Goal: Task Accomplishment & Management: Use online tool/utility

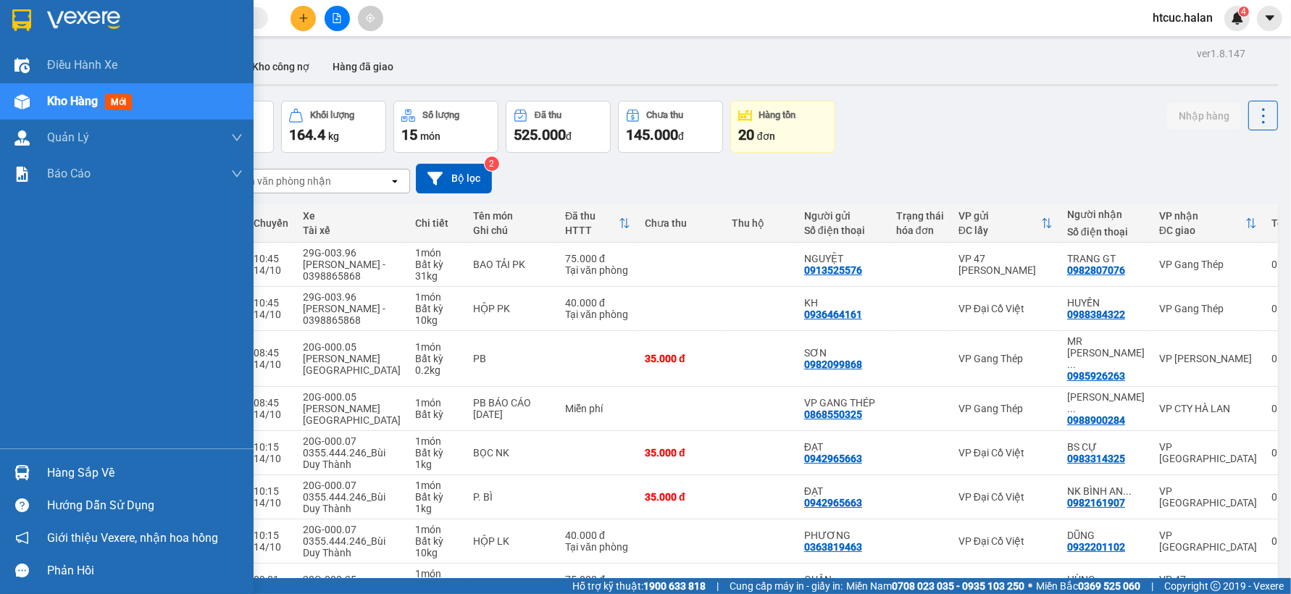
click at [78, 479] on div "Hàng sắp về" at bounding box center [145, 473] width 196 height 22
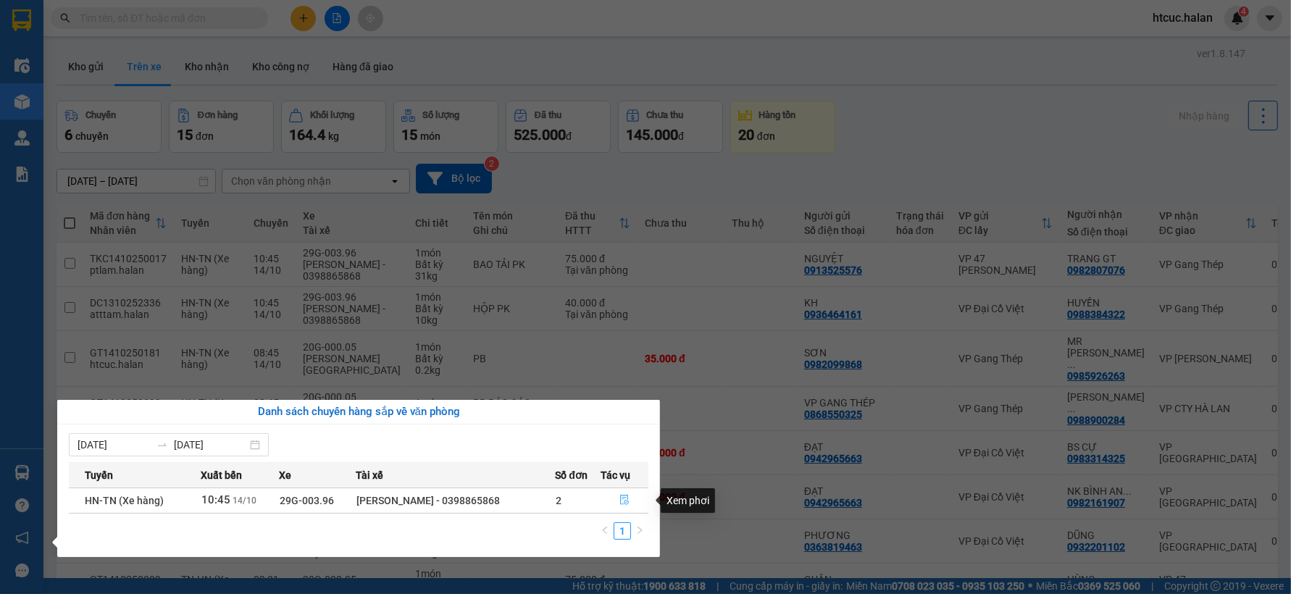
click at [624, 500] on icon "file-done" at bounding box center [624, 500] width 9 height 10
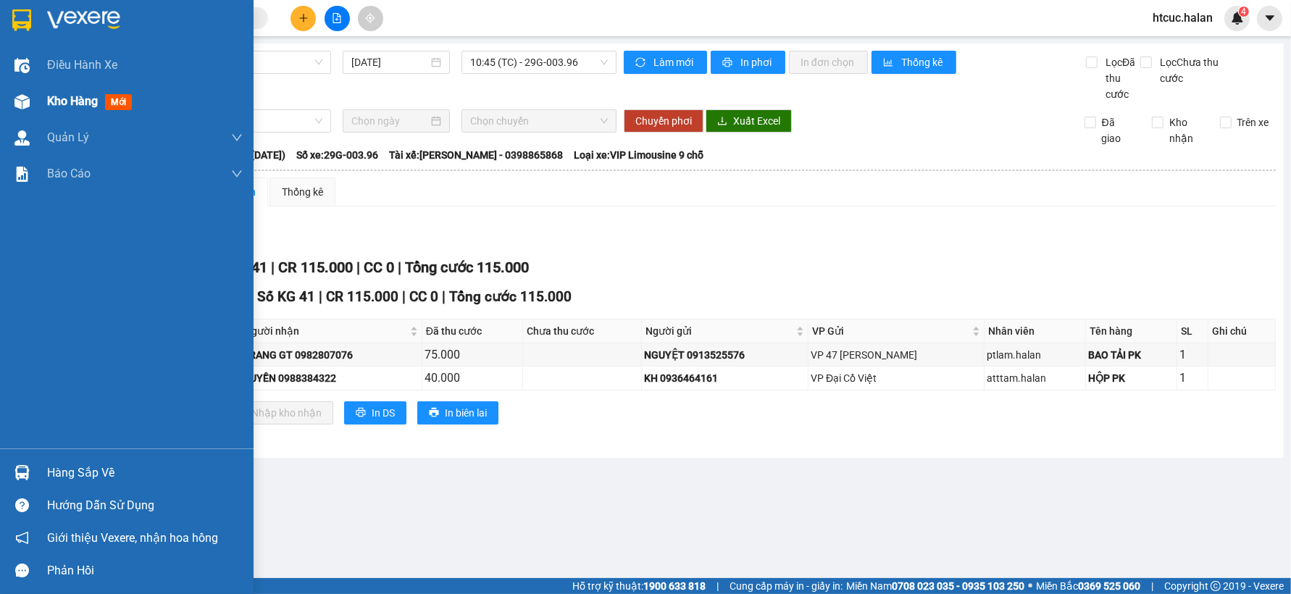
click at [18, 103] on img at bounding box center [21, 101] width 15 height 15
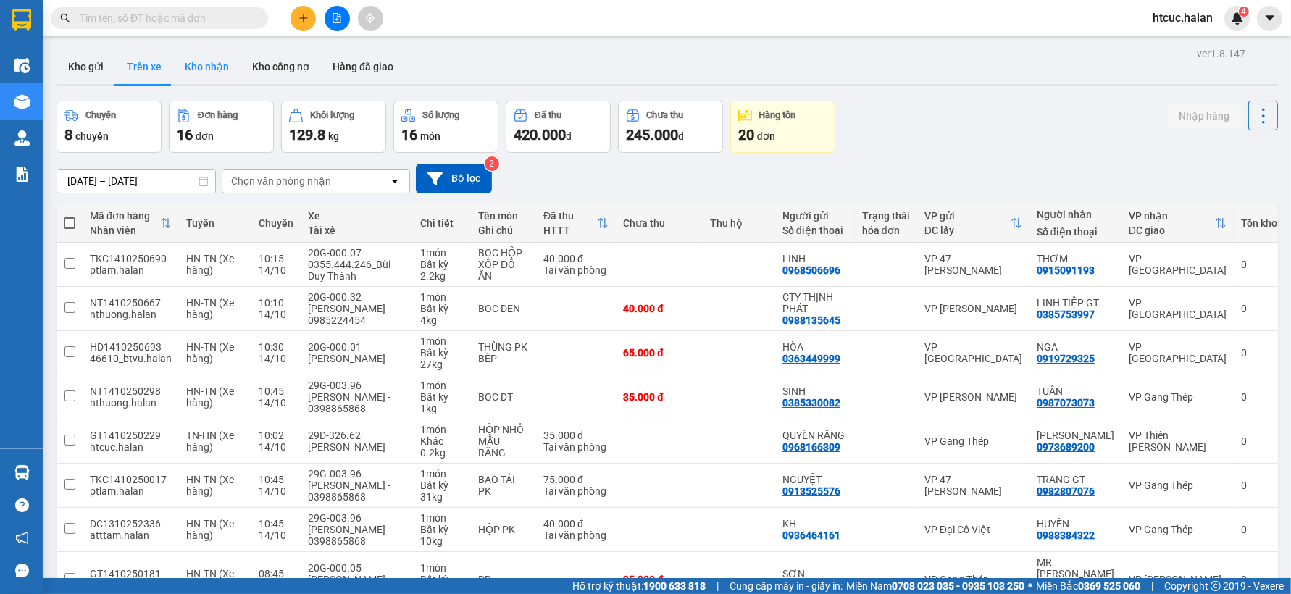
click at [200, 72] on button "Kho nhận" at bounding box center [206, 66] width 67 height 35
type input "[DATE] – [DATE]"
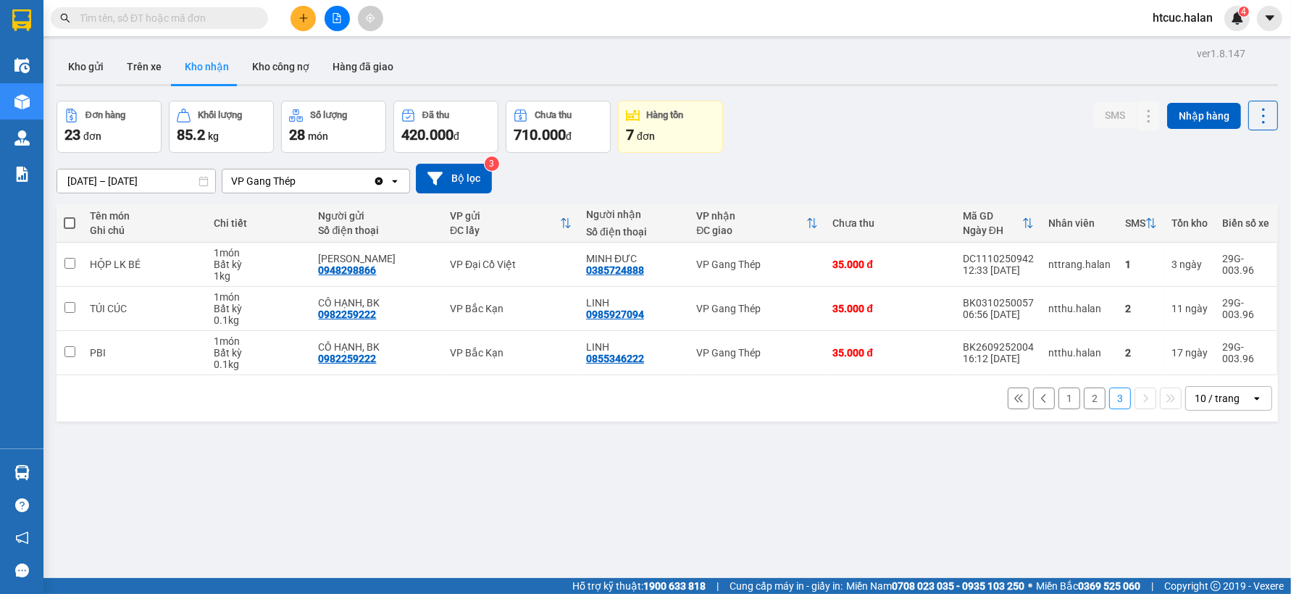
click at [1063, 394] on button "1" at bounding box center [1069, 398] width 22 height 22
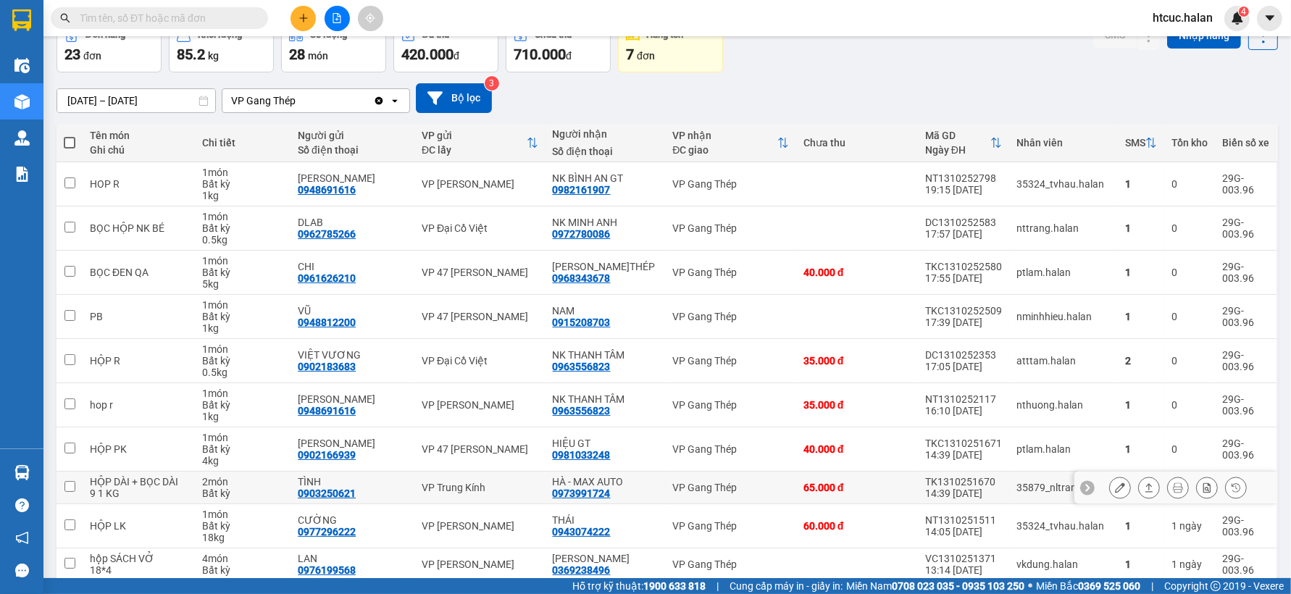
scroll to position [143, 0]
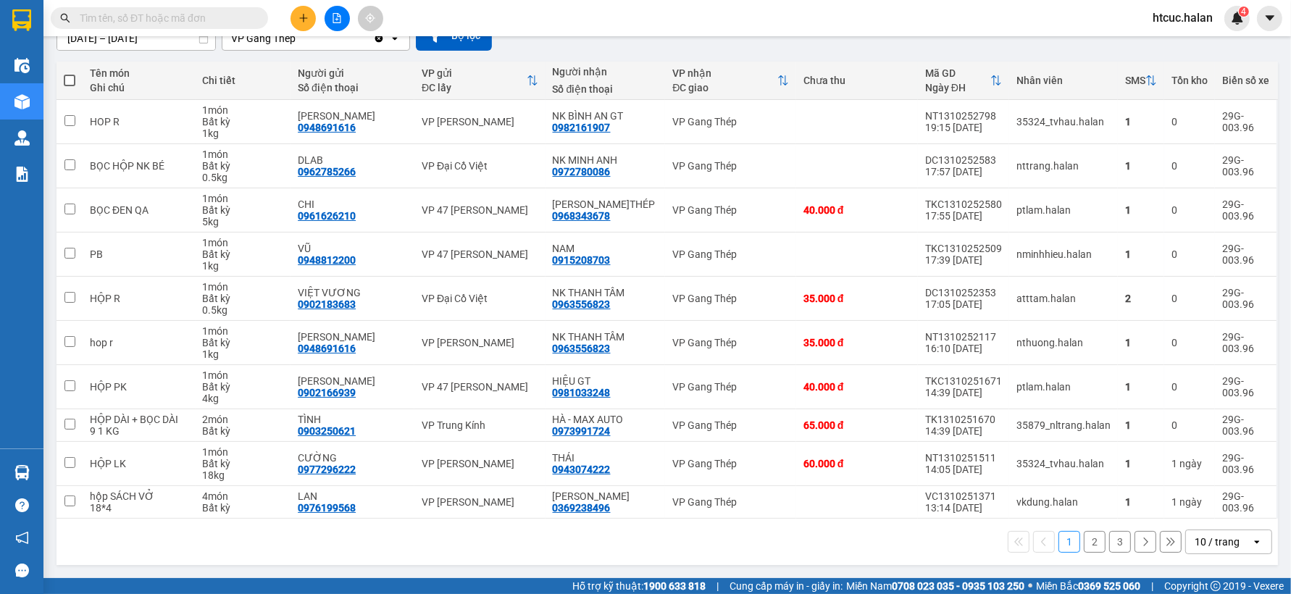
click at [1084, 540] on button "2" at bounding box center [1095, 542] width 22 height 22
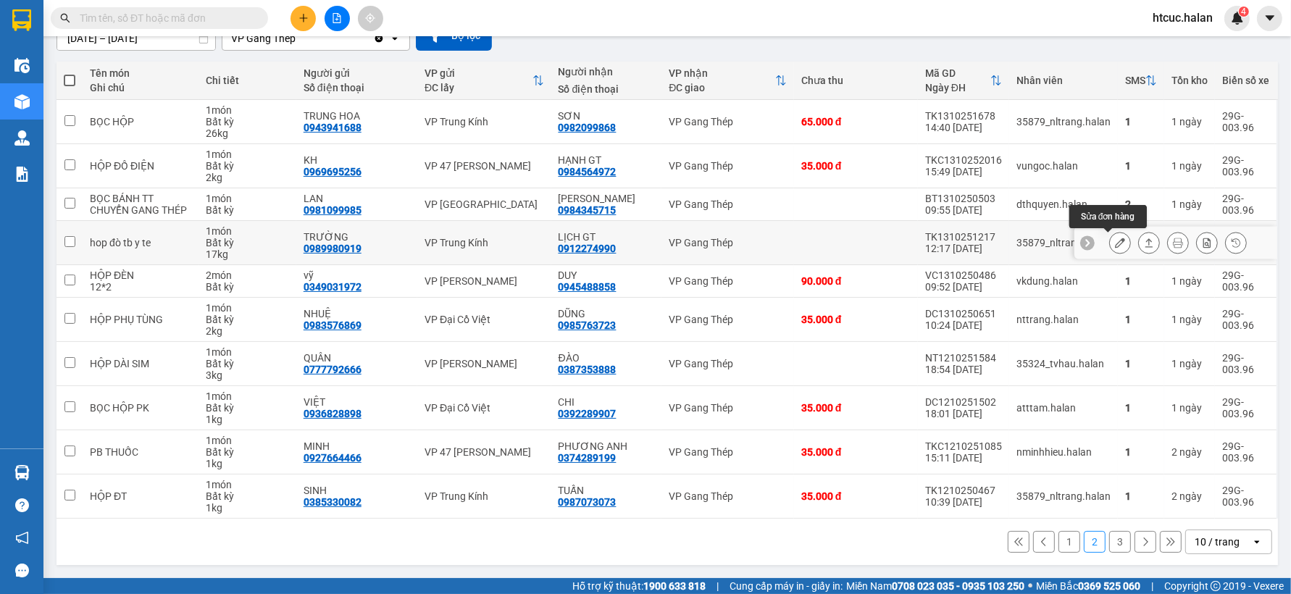
click at [1115, 240] on icon at bounding box center [1120, 243] width 10 height 10
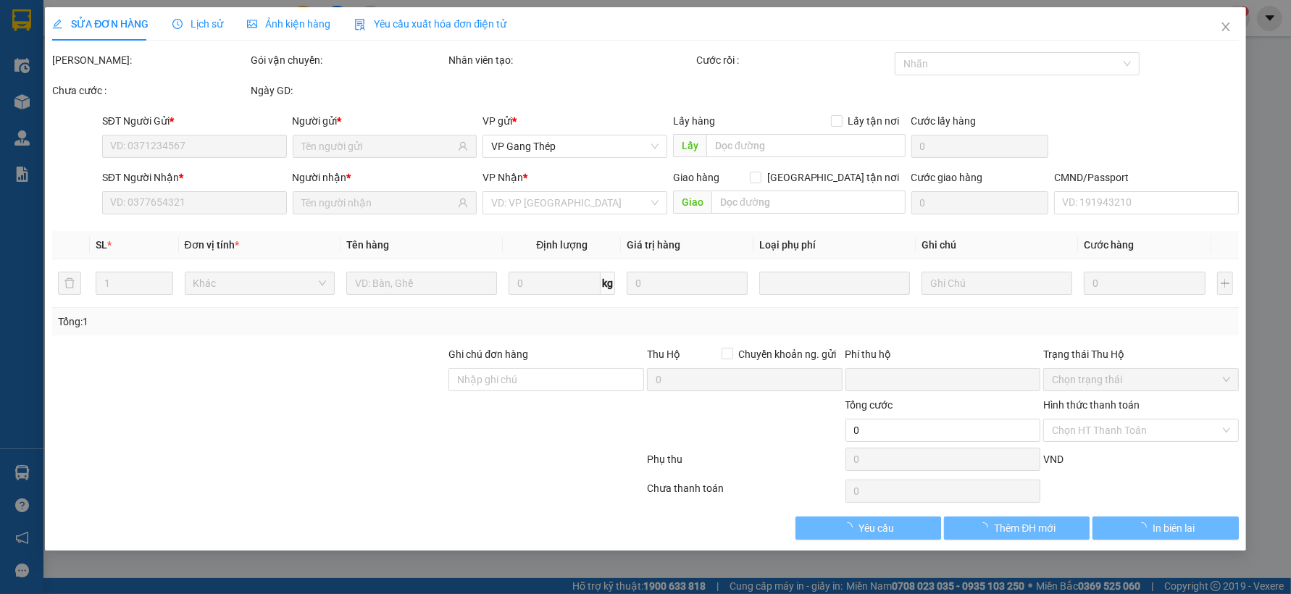
type input "0989980919"
type input "TRƯỜNG"
type input "0912274990"
type input "LỊCH GT"
type input "0"
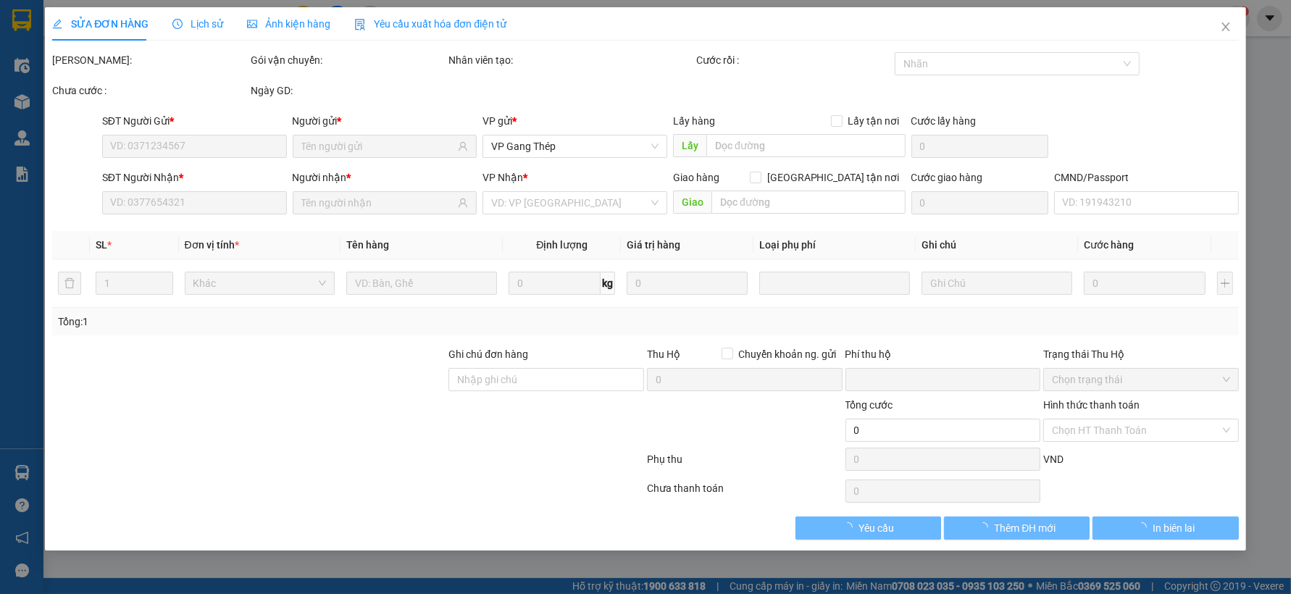
type input "60.000"
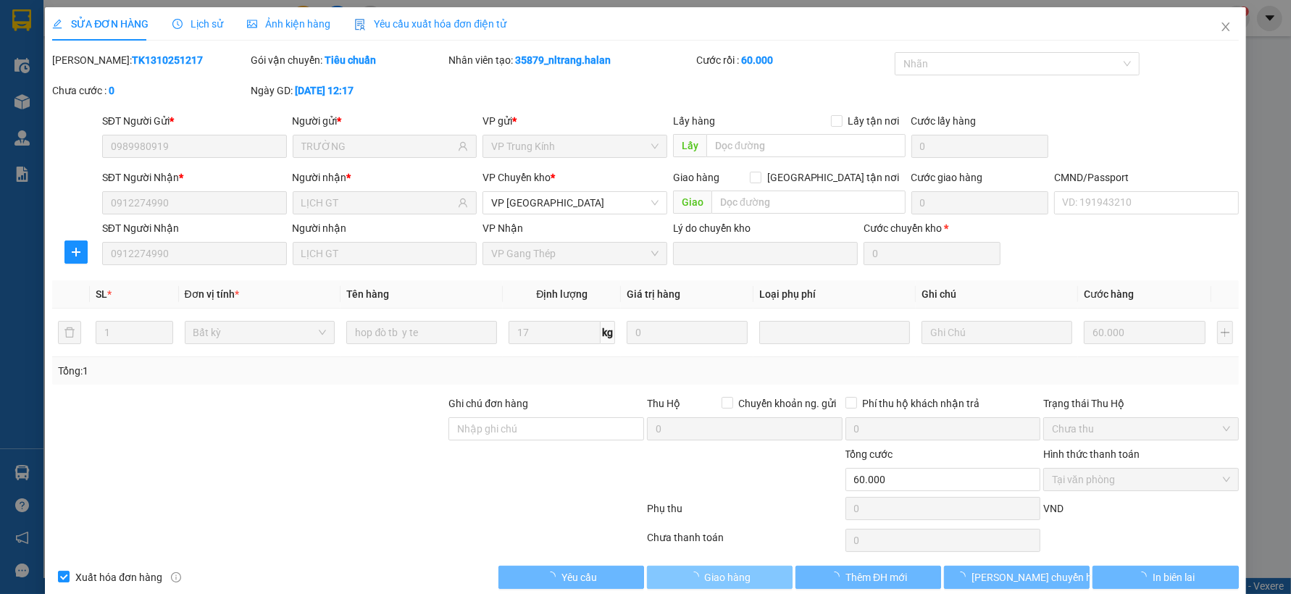
click at [736, 580] on span "Giao hàng" at bounding box center [728, 577] width 46 height 16
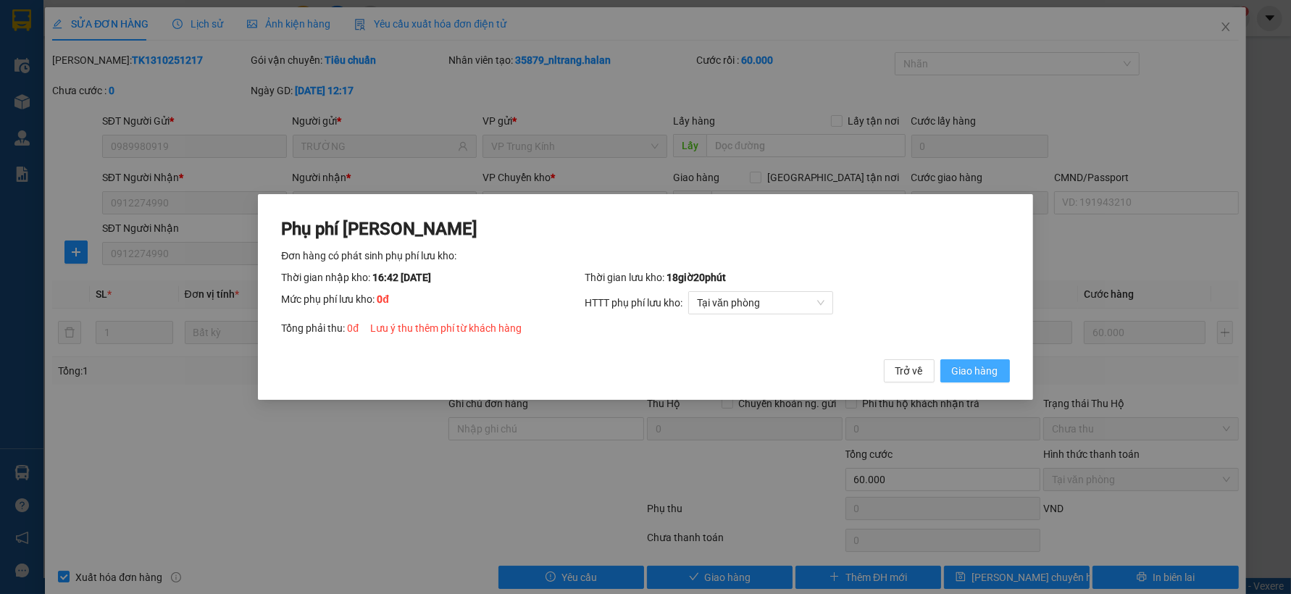
click at [993, 361] on button "Giao hàng" at bounding box center [975, 370] width 70 height 23
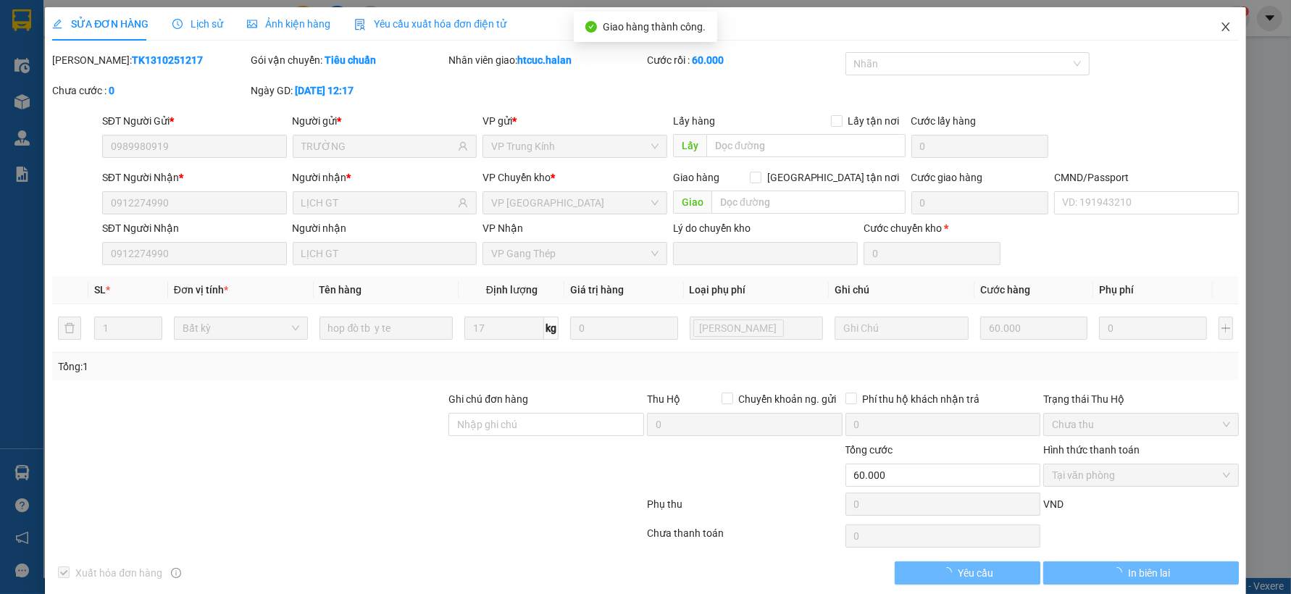
click at [1221, 25] on icon "close" at bounding box center [1225, 26] width 8 height 9
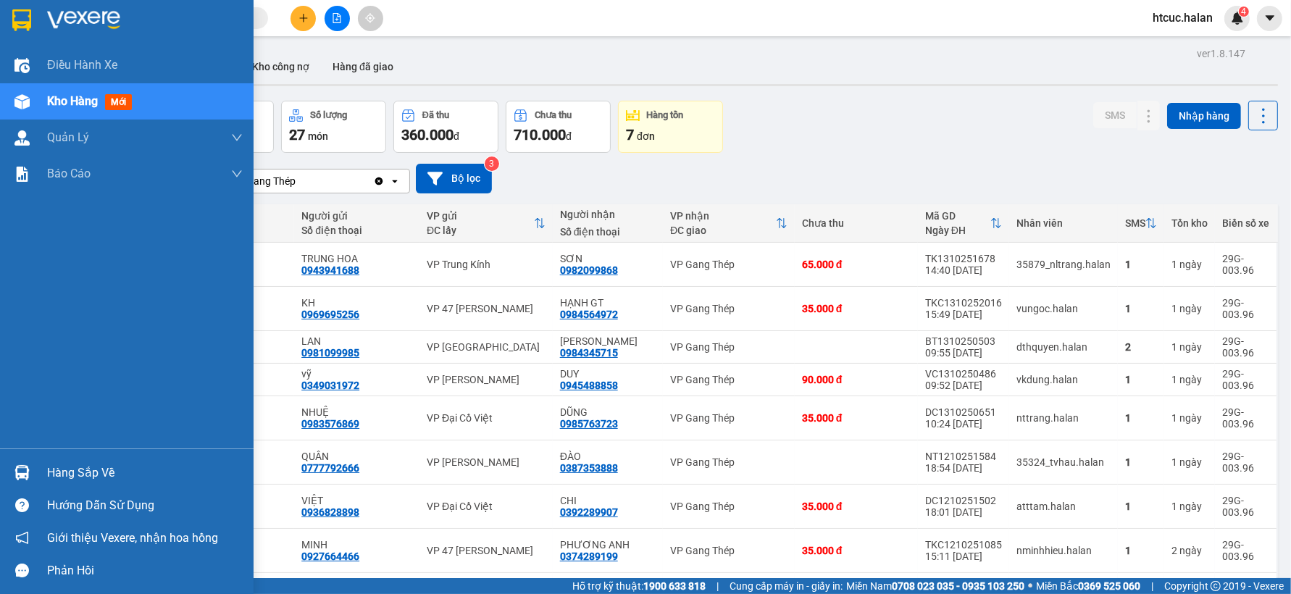
click at [4, 478] on div "Hàng sắp về" at bounding box center [126, 472] width 253 height 33
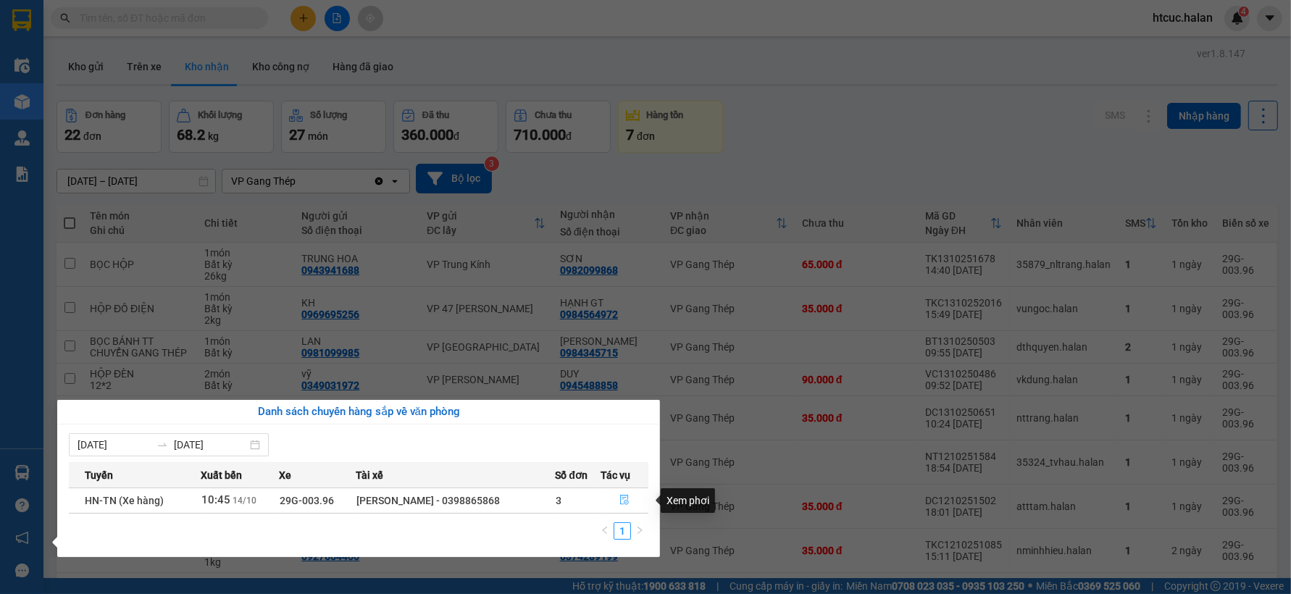
click at [633, 498] on button "button" at bounding box center [624, 500] width 46 height 23
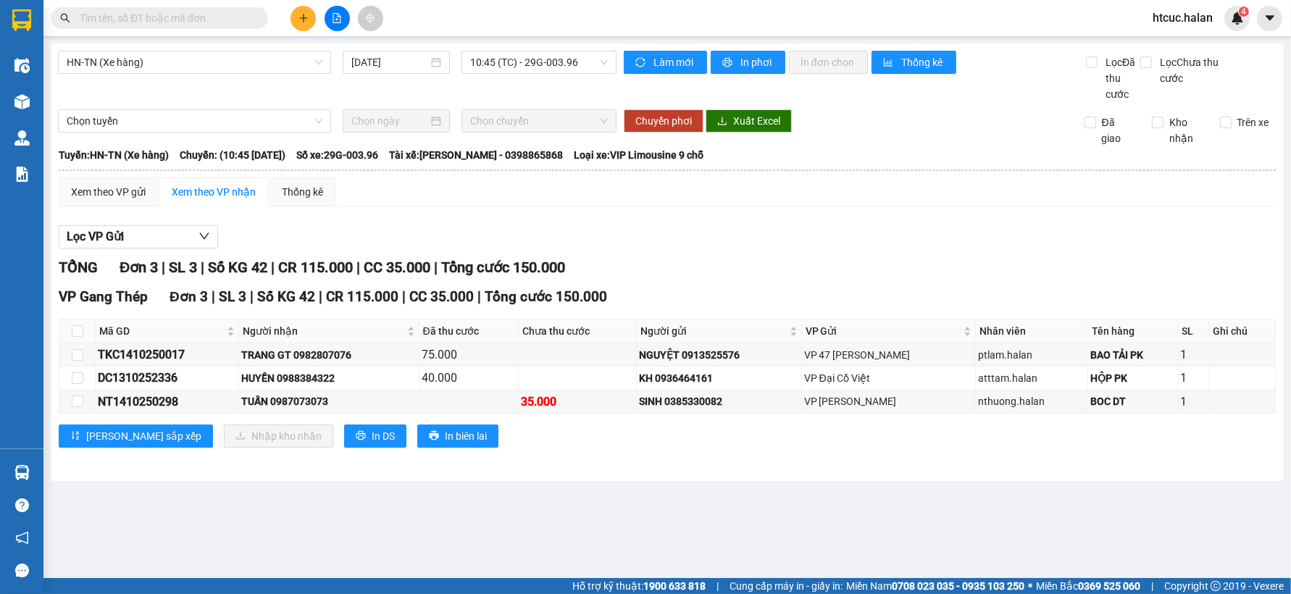
click at [908, 226] on div "Lọc VP Gửi" at bounding box center [667, 237] width 1217 height 24
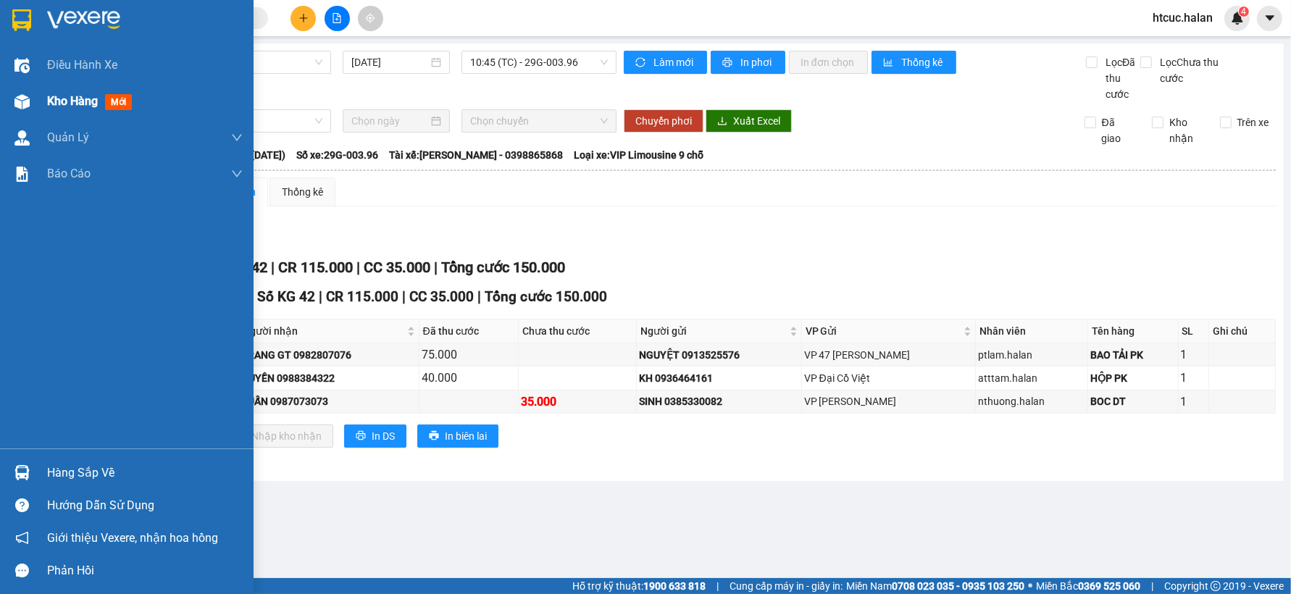
click at [24, 100] on img at bounding box center [21, 101] width 15 height 15
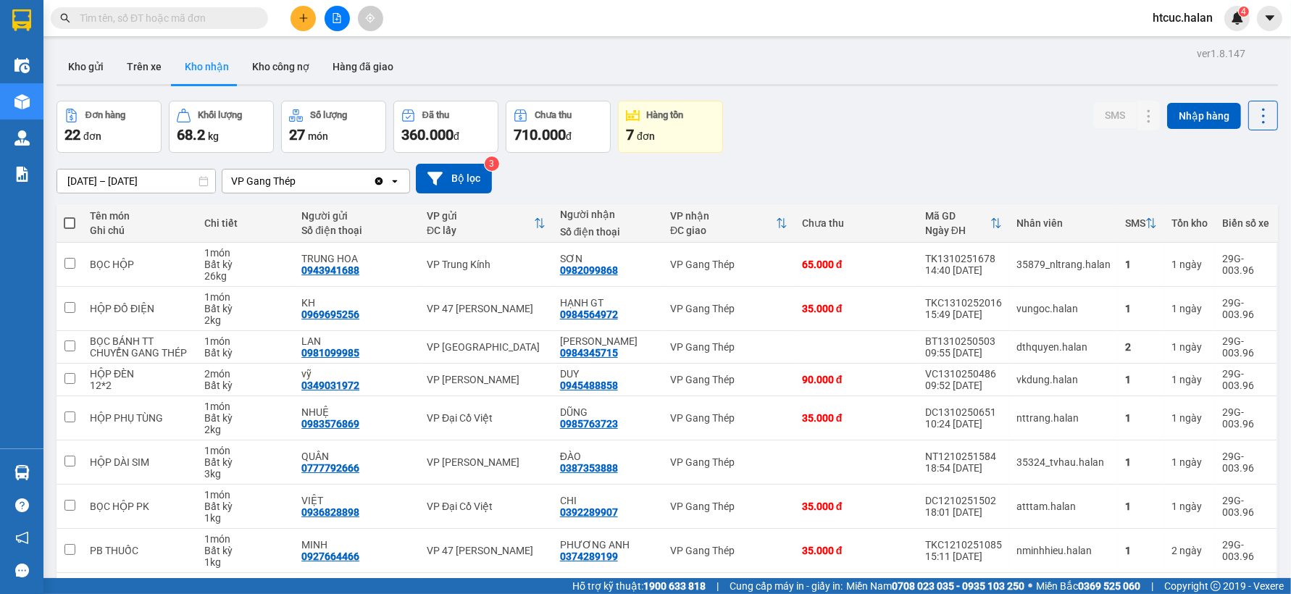
click at [232, 20] on input "text" at bounding box center [165, 18] width 171 height 16
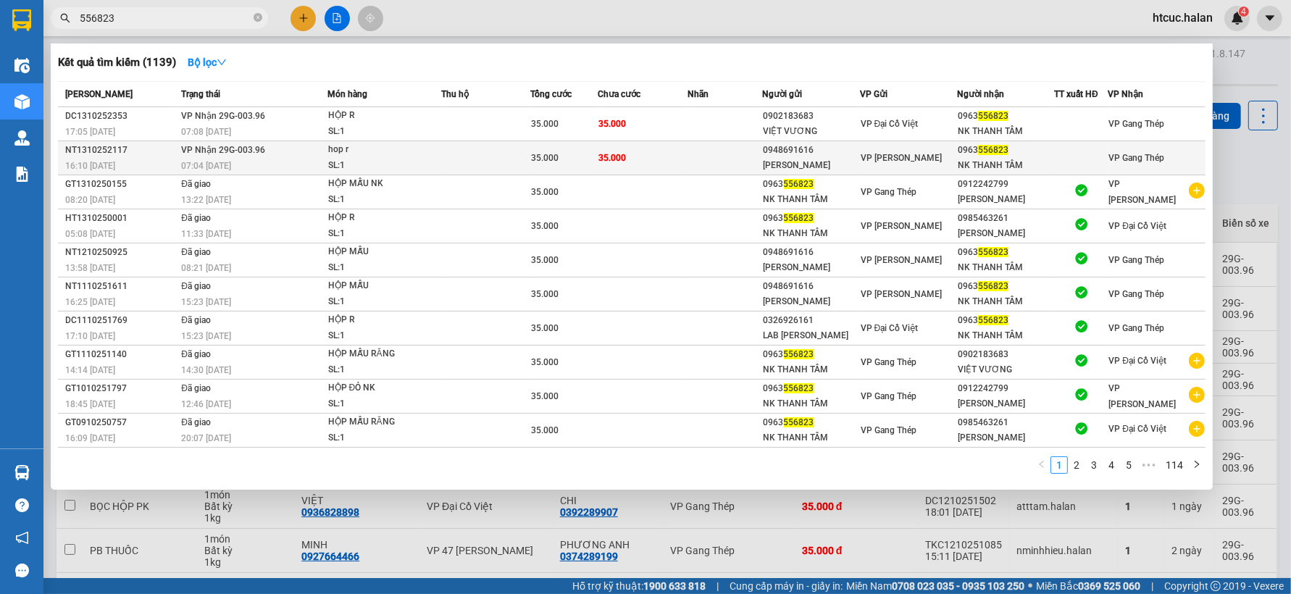
type input "556823"
click at [666, 154] on td "35.000" at bounding box center [643, 158] width 90 height 34
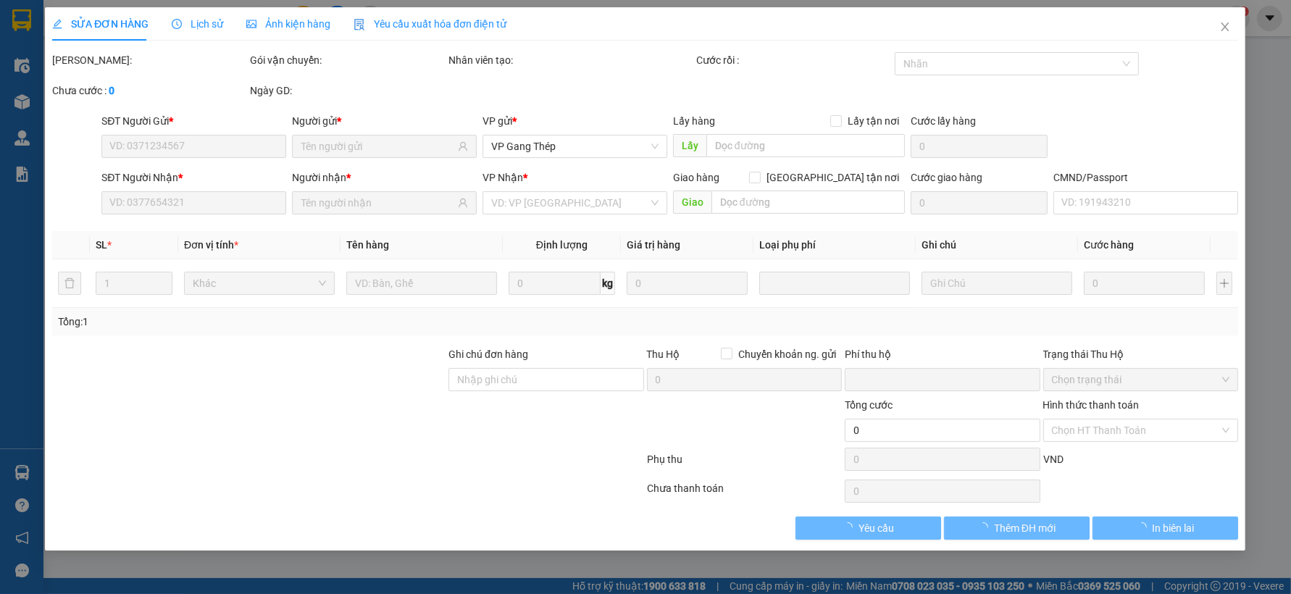
type input "0948691616"
type input "[PERSON_NAME]"
type input "0963556823"
type input "NK THANH TÂM"
type input "0"
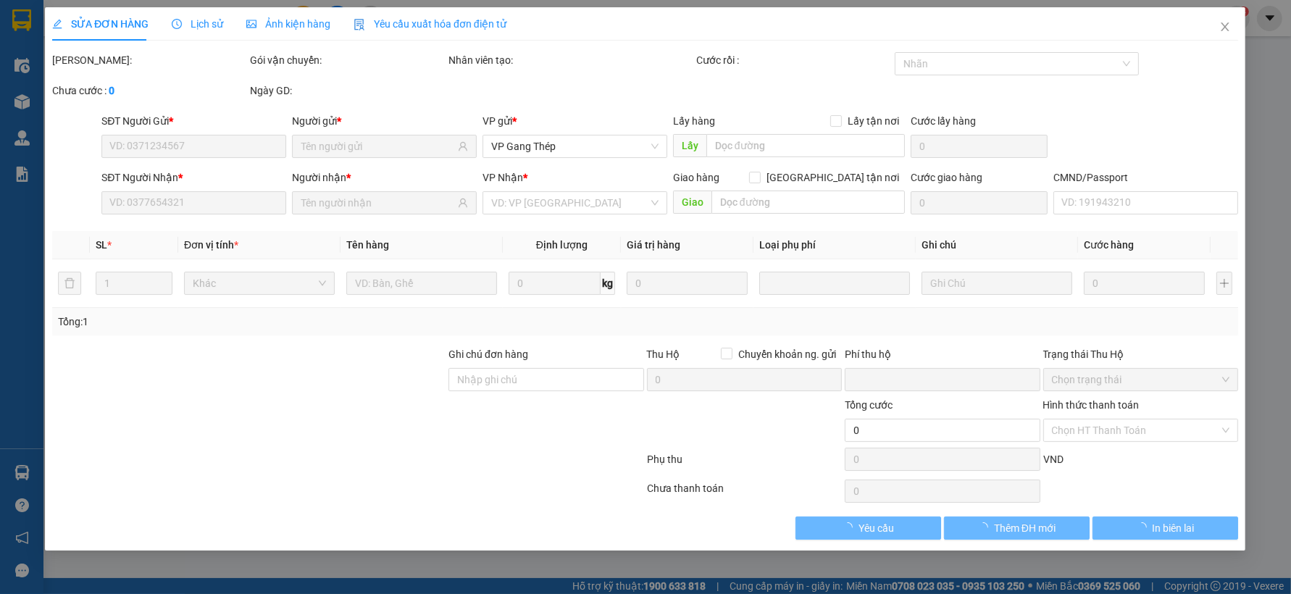
type input "35.000"
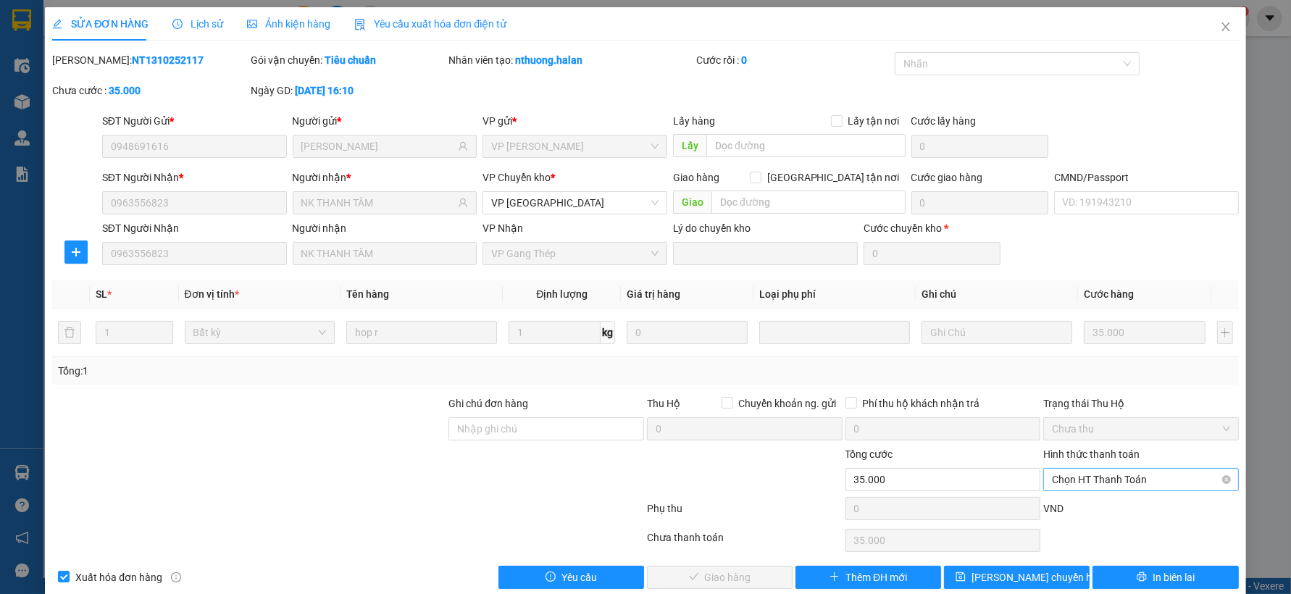
click at [1117, 476] on span "Chọn HT Thanh Toán" at bounding box center [1141, 480] width 178 height 22
click at [1121, 427] on div "Công nợ người nhận" at bounding box center [1131, 427] width 176 height 16
type input "0"
click at [735, 584] on span "Giao hàng" at bounding box center [728, 577] width 46 height 16
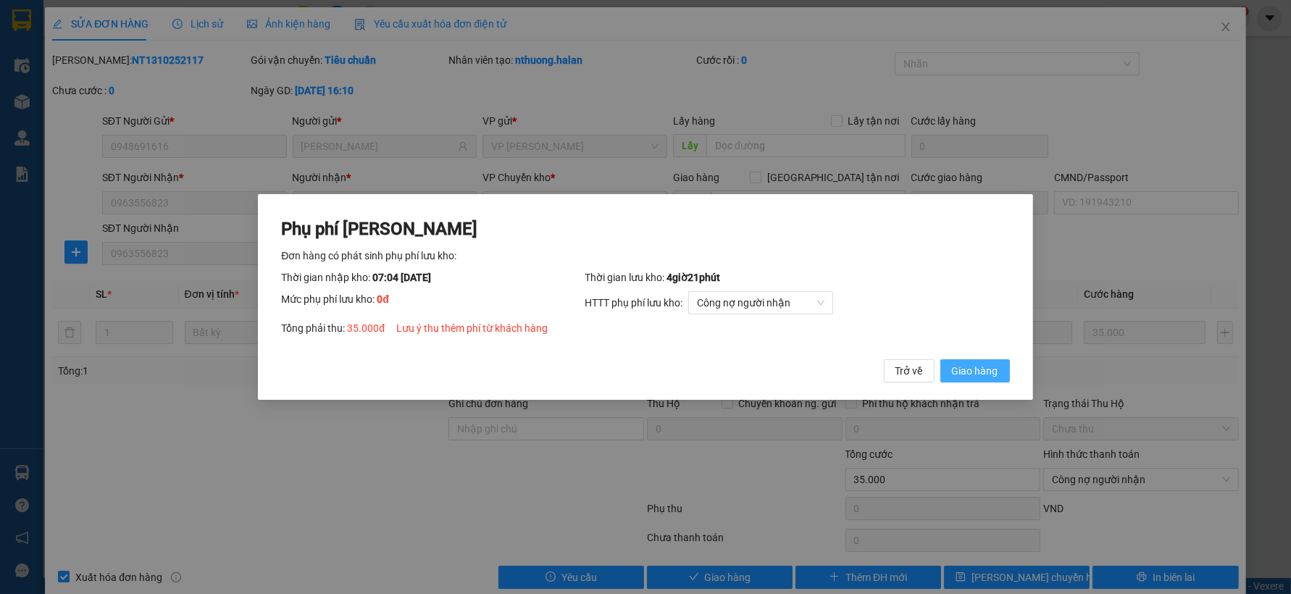
click at [987, 366] on span "Giao hàng" at bounding box center [975, 371] width 46 height 16
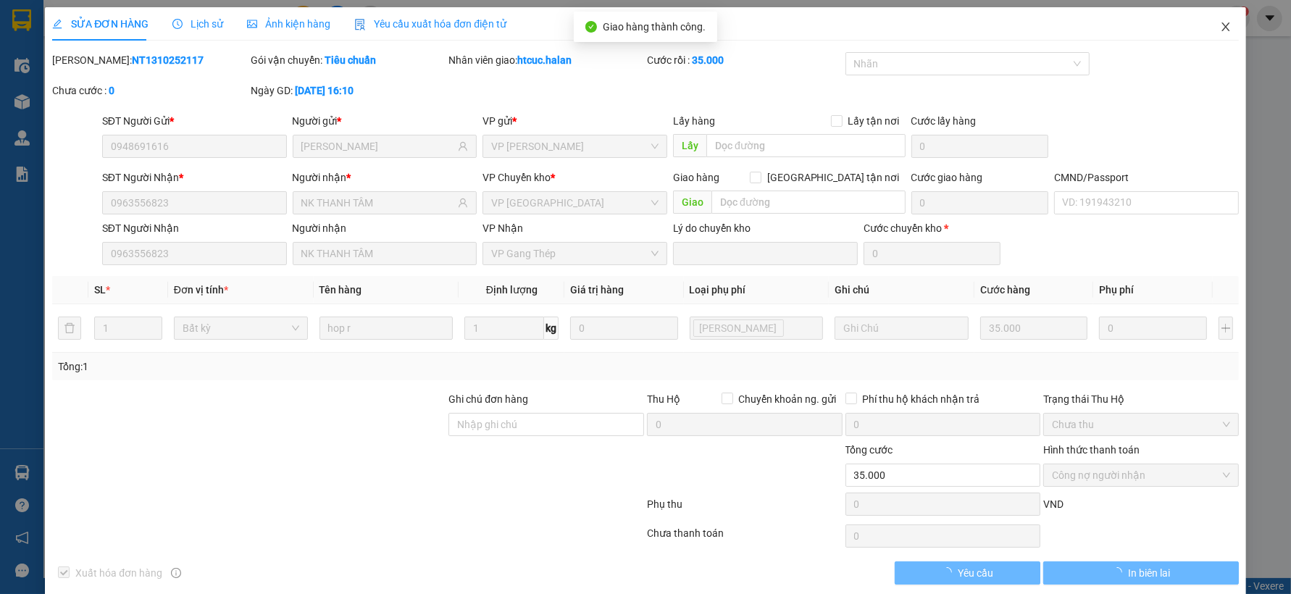
drag, startPoint x: 1212, startPoint y: 24, endPoint x: 256, endPoint y: 28, distance: 956.1
click at [1220, 24] on icon "close" at bounding box center [1226, 27] width 12 height 12
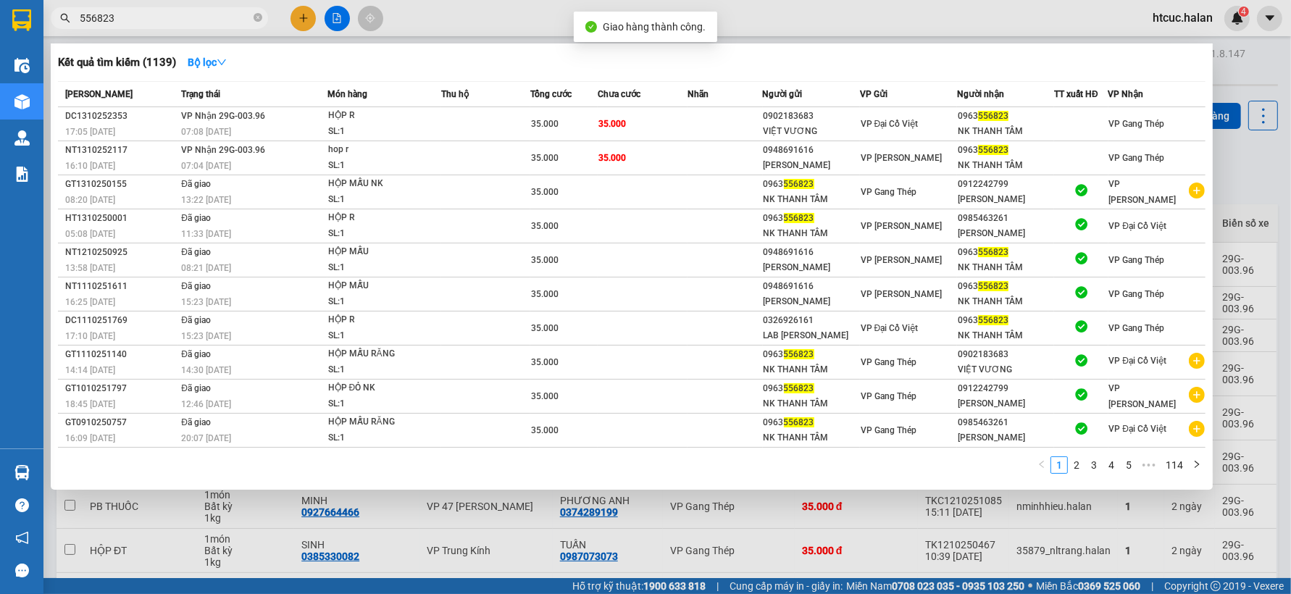
click at [226, 23] on input "556823" at bounding box center [165, 18] width 171 height 16
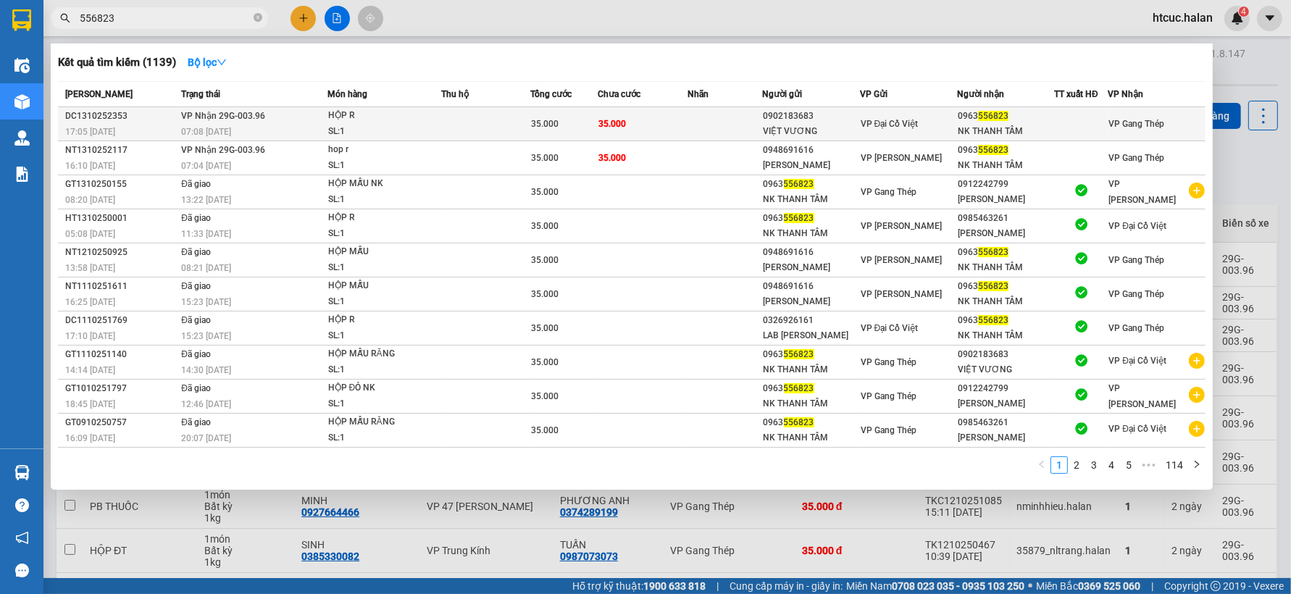
click at [649, 125] on td "35.000" at bounding box center [643, 124] width 90 height 34
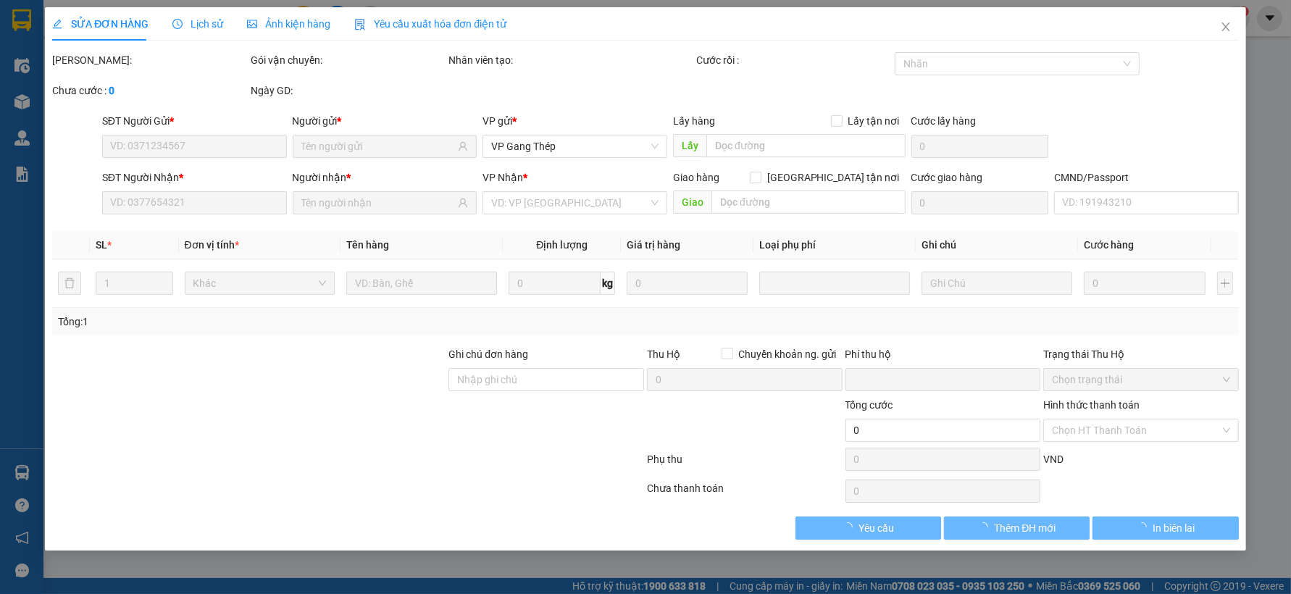
type input "0902183683"
type input "VIỆT VƯƠNG"
type input "0963556823"
type input "NK THANH TÂM"
type input "0"
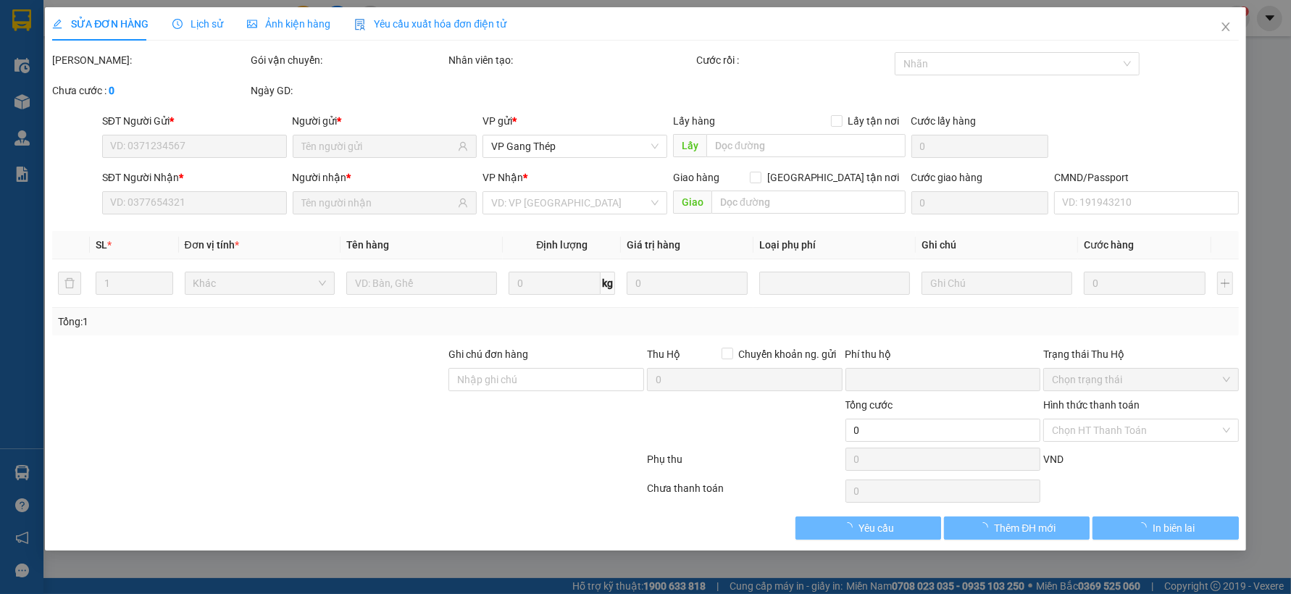
type input "35.000"
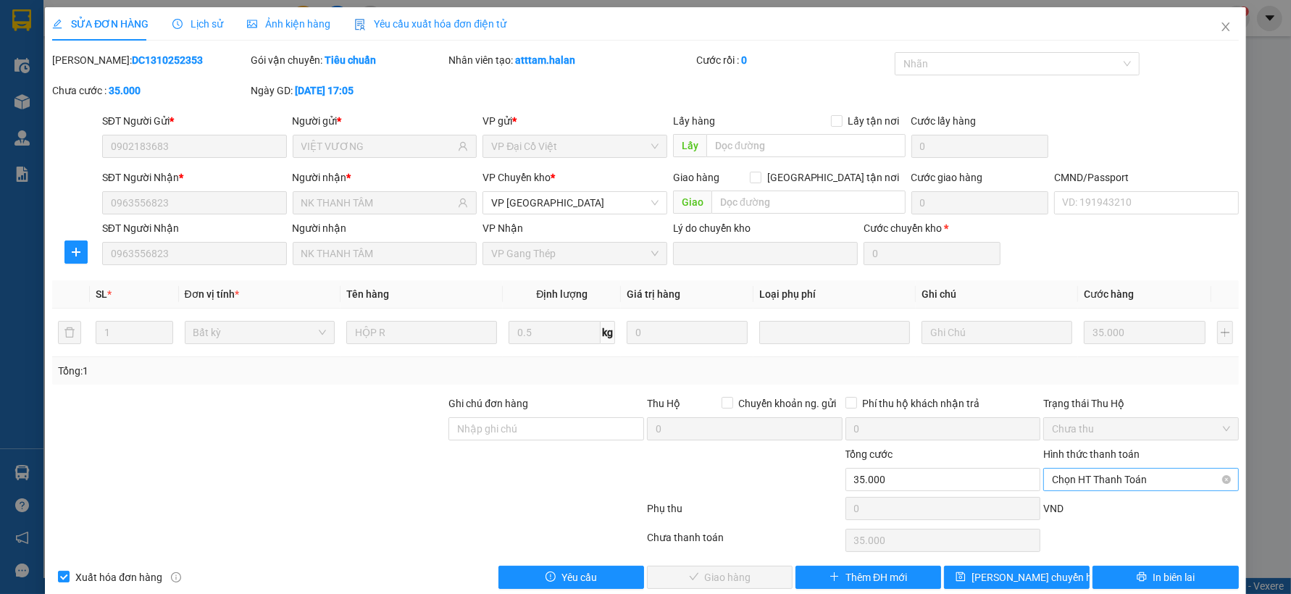
click at [1112, 482] on span "Chọn HT Thanh Toán" at bounding box center [1141, 480] width 178 height 22
click at [1134, 426] on div "Công nợ người nhận" at bounding box center [1131, 427] width 176 height 16
type input "0"
click at [716, 576] on span "Giao hàng" at bounding box center [728, 577] width 46 height 16
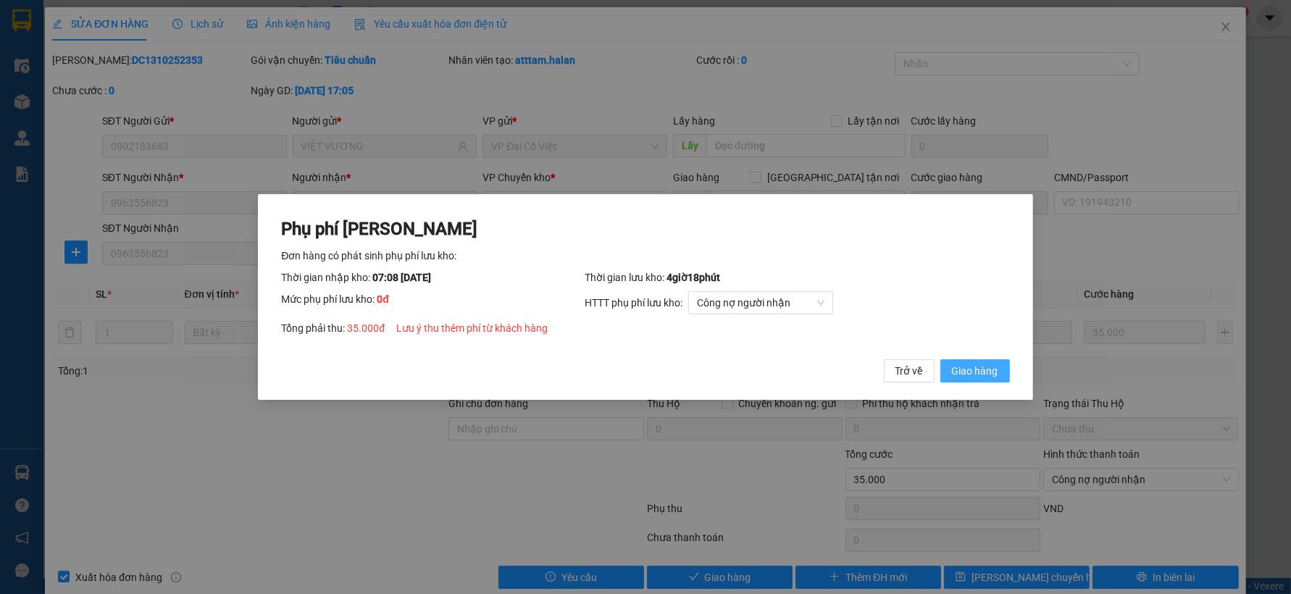
click at [973, 377] on span "Giao hàng" at bounding box center [975, 371] width 46 height 16
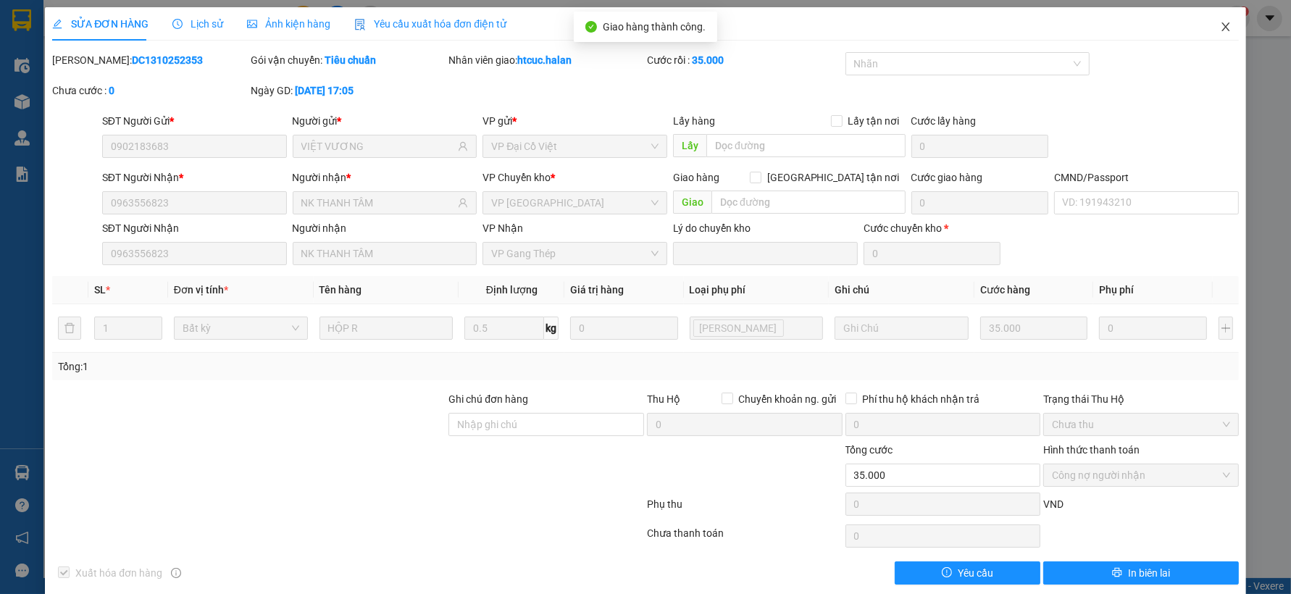
click at [1220, 25] on icon "close" at bounding box center [1226, 27] width 12 height 12
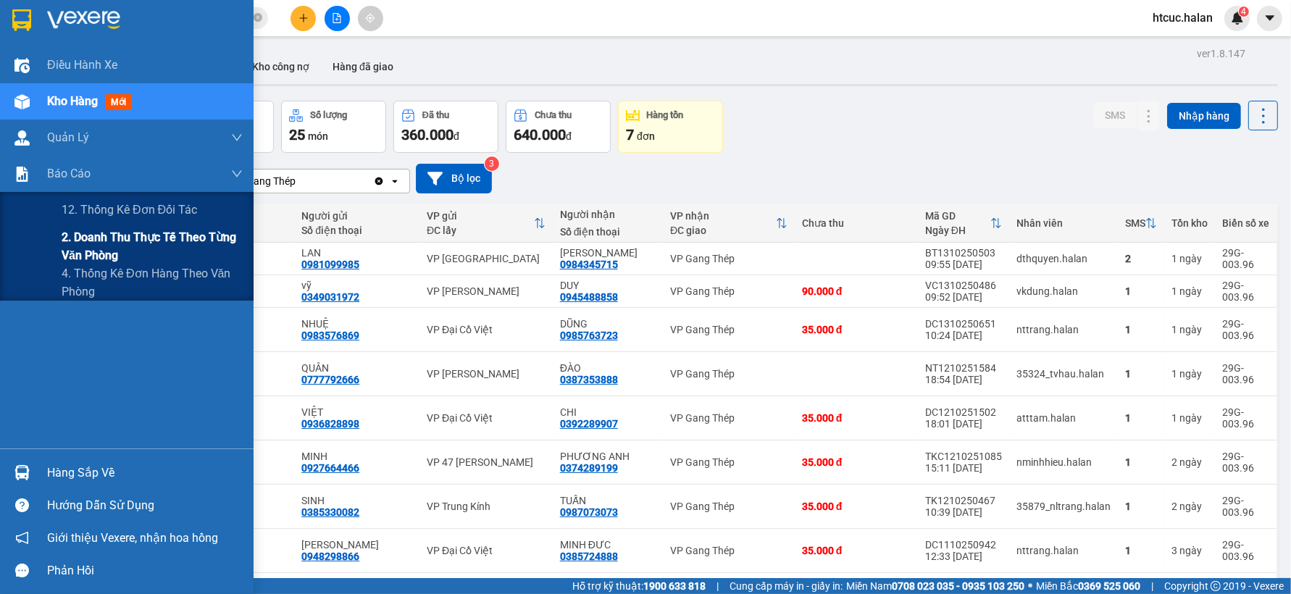
click at [82, 255] on span "2. Doanh thu thực tế theo từng văn phòng" at bounding box center [152, 246] width 181 height 36
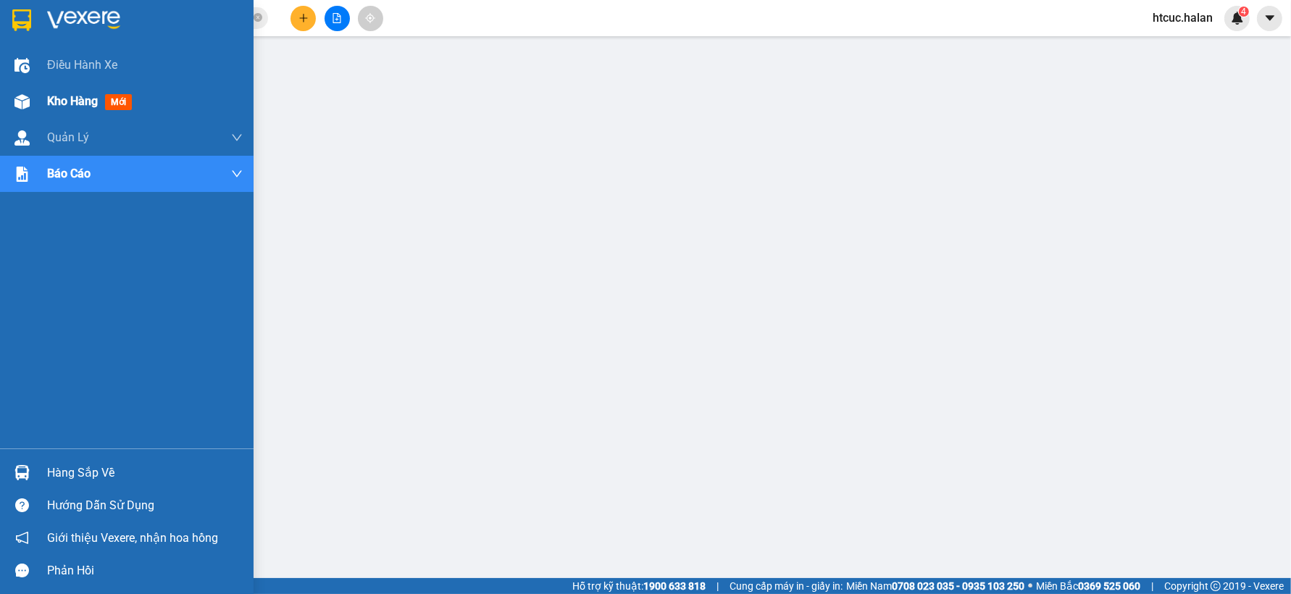
click at [32, 98] on div at bounding box center [21, 101] width 25 height 25
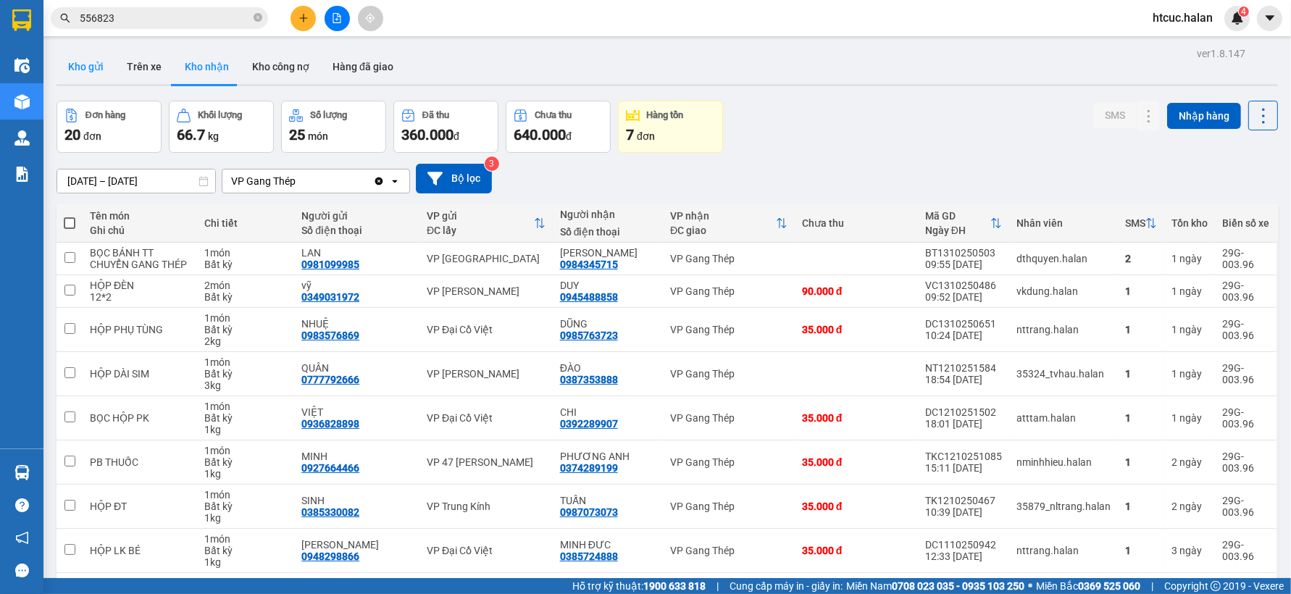
click at [89, 70] on button "Kho gửi" at bounding box center [85, 66] width 59 height 35
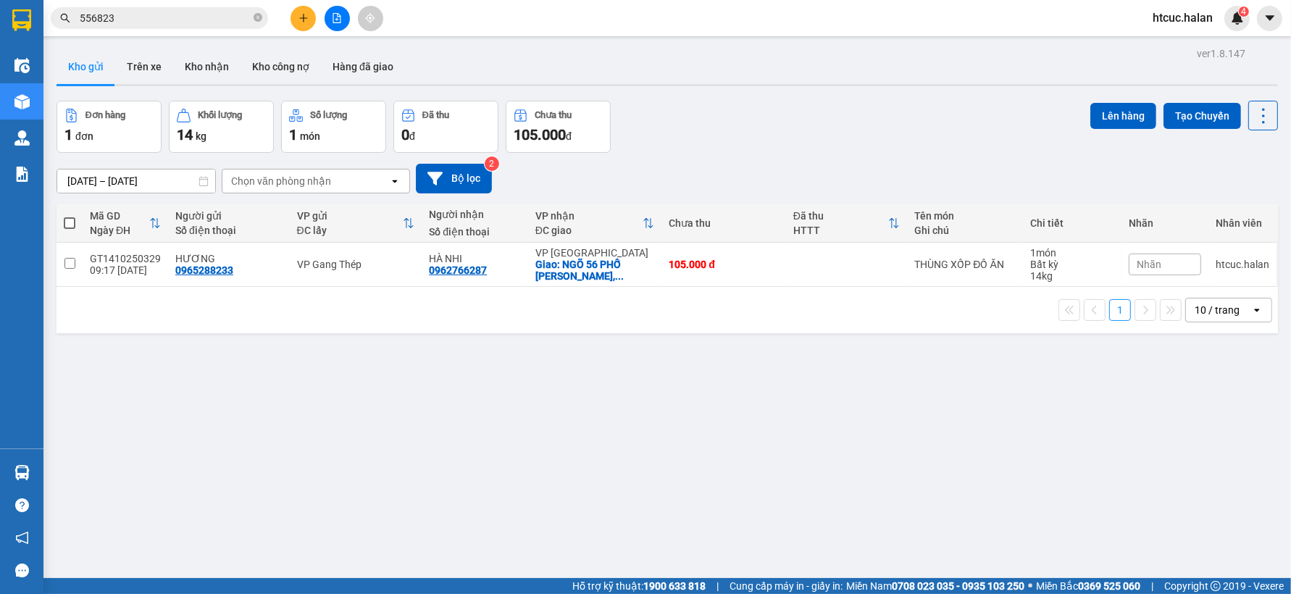
click at [73, 221] on span at bounding box center [70, 223] width 12 height 12
click at [70, 216] on input "checkbox" at bounding box center [70, 216] width 0 height 0
checkbox input "true"
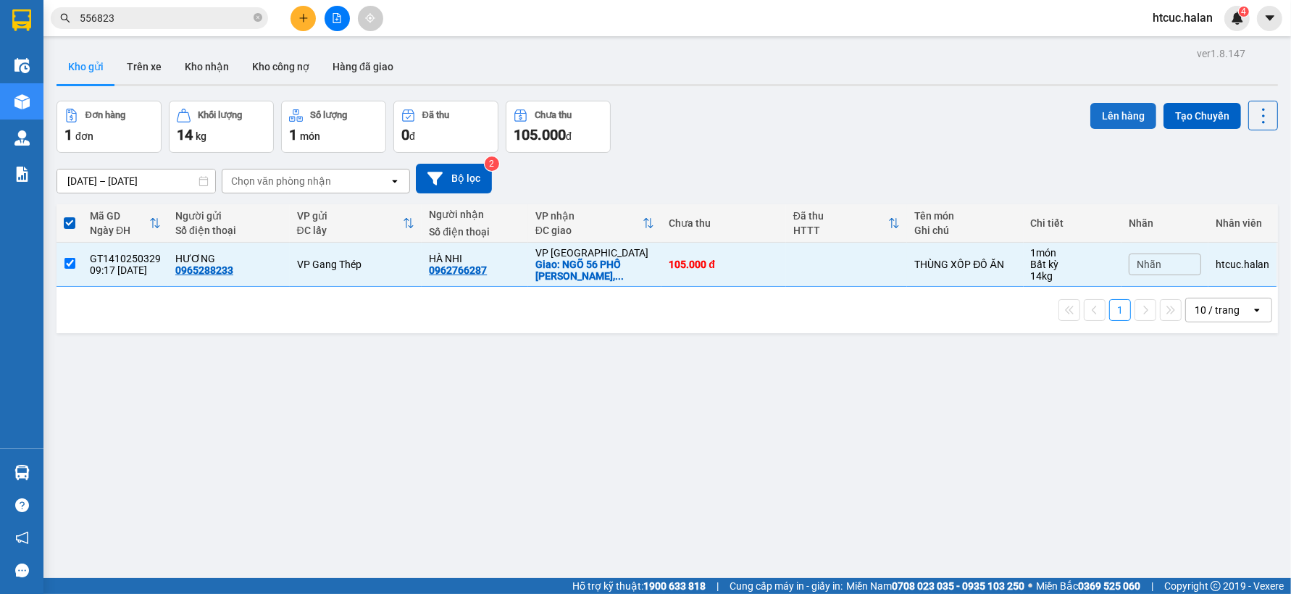
click at [1098, 114] on button "Lên hàng" at bounding box center [1123, 116] width 66 height 26
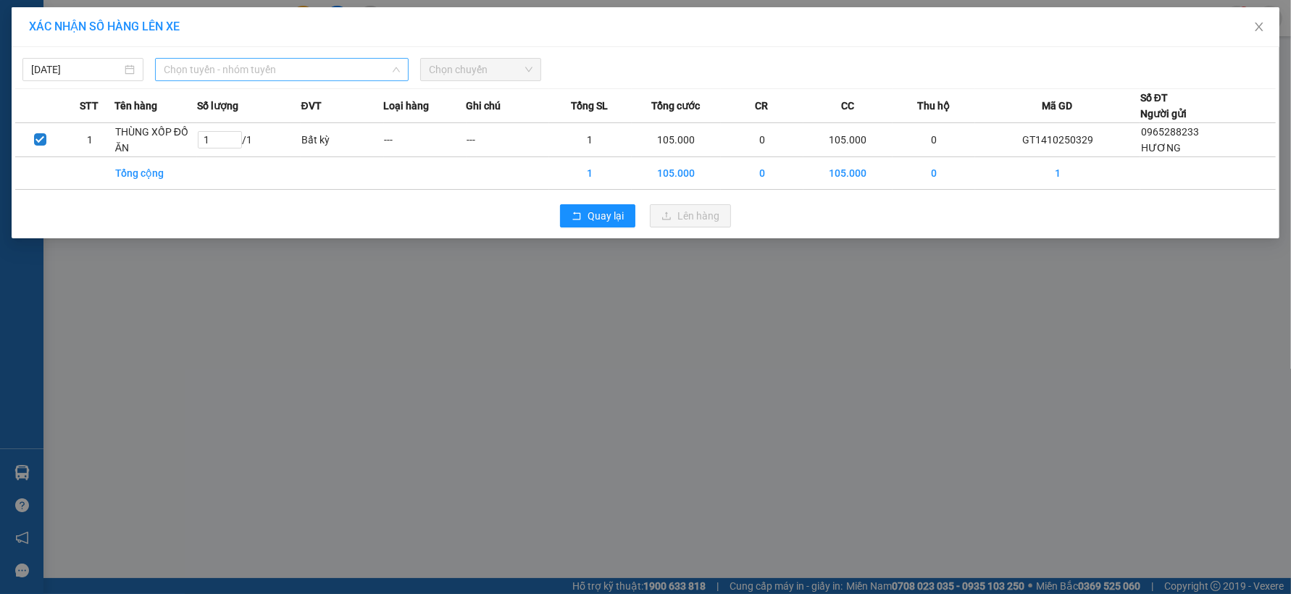
click at [390, 70] on span "Chọn tuyến - nhóm tuyến" at bounding box center [282, 70] width 236 height 22
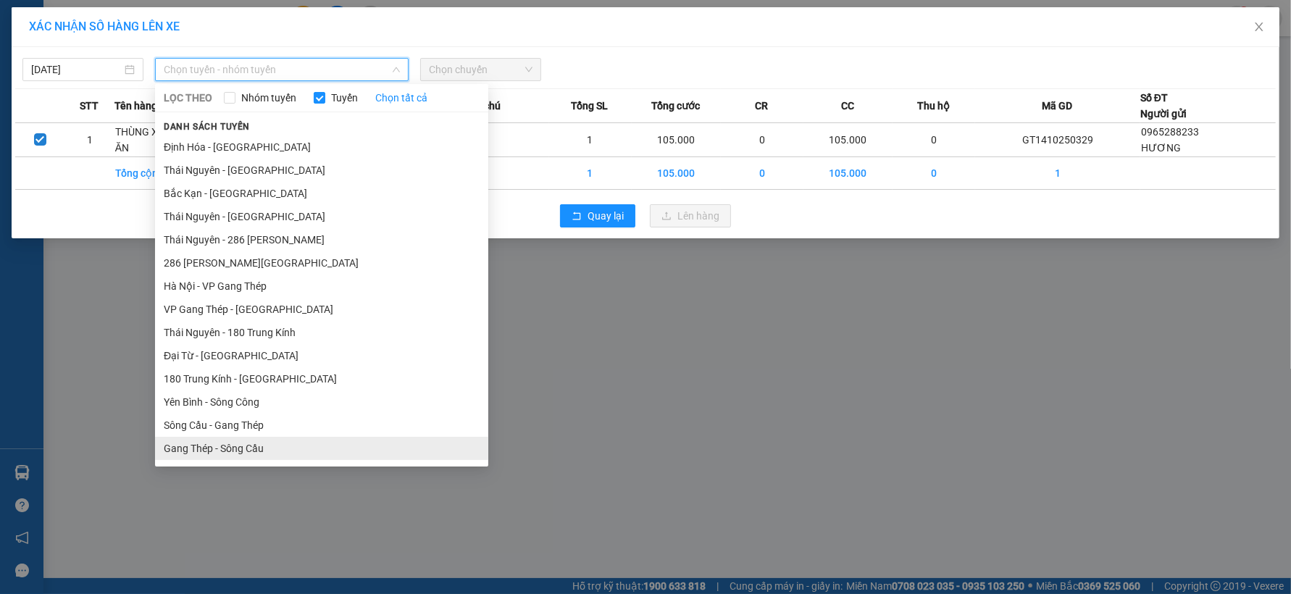
scroll to position [241, 0]
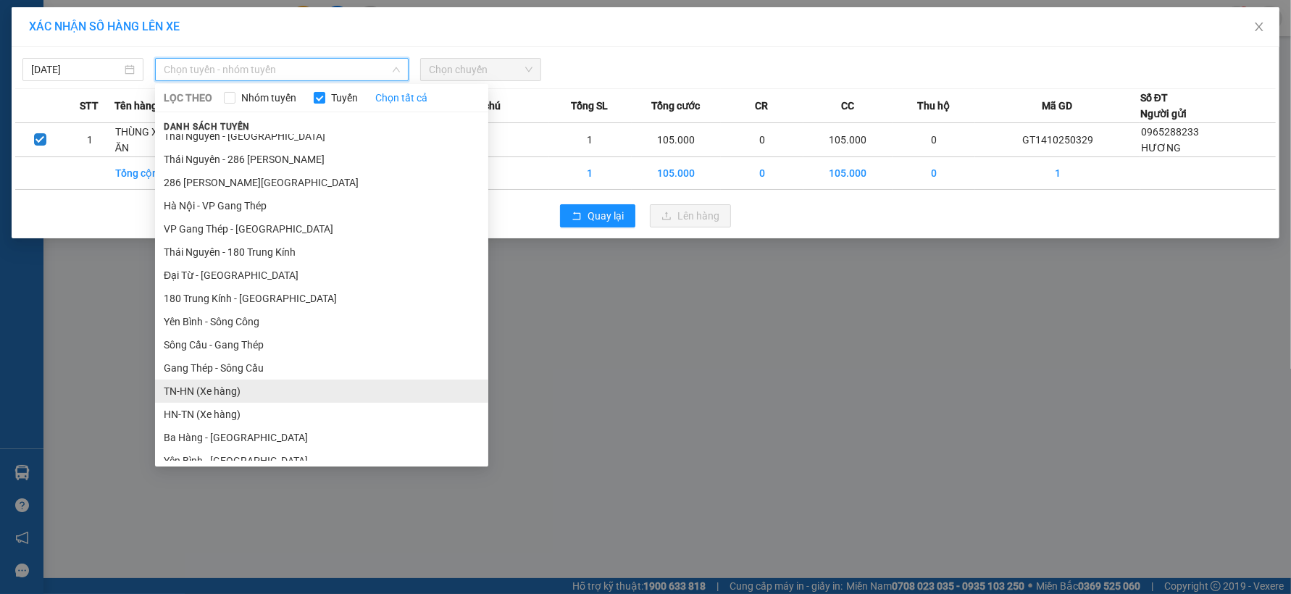
drag, startPoint x: 178, startPoint y: 390, endPoint x: 164, endPoint y: 394, distance: 15.1
drag, startPoint x: 164, startPoint y: 394, endPoint x: 225, endPoint y: 399, distance: 61.1
click at [225, 399] on li "TN-HN (Xe hàng)" at bounding box center [321, 391] width 333 height 23
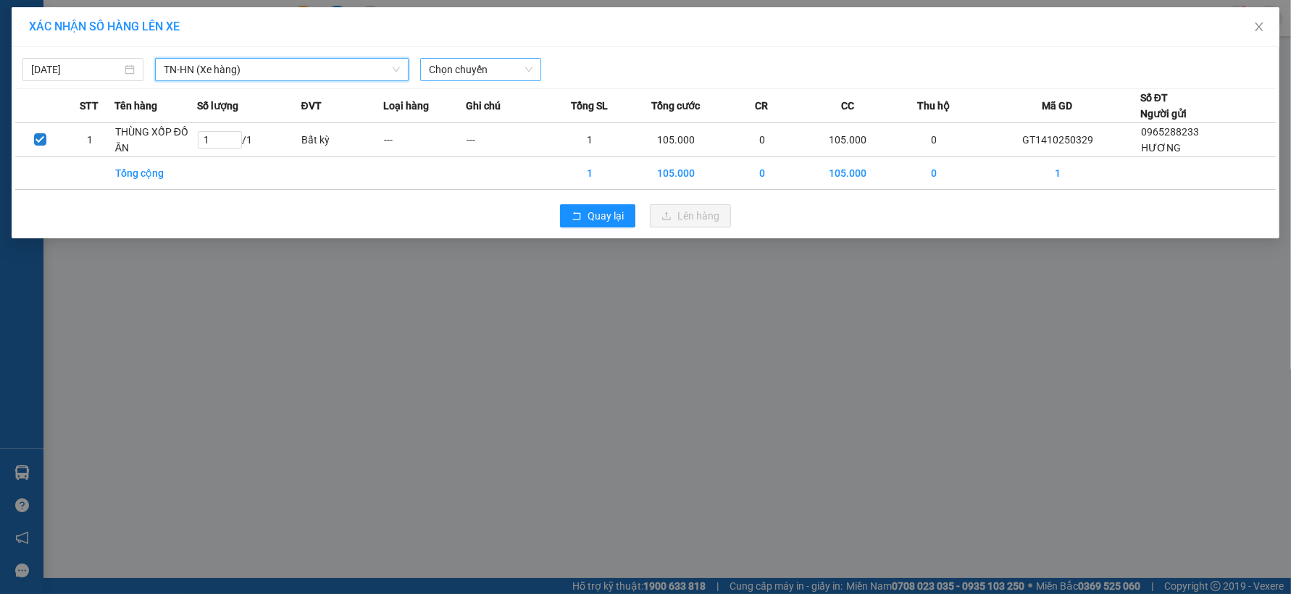
click at [527, 68] on span "Chọn chuyến" at bounding box center [481, 70] width 104 height 22
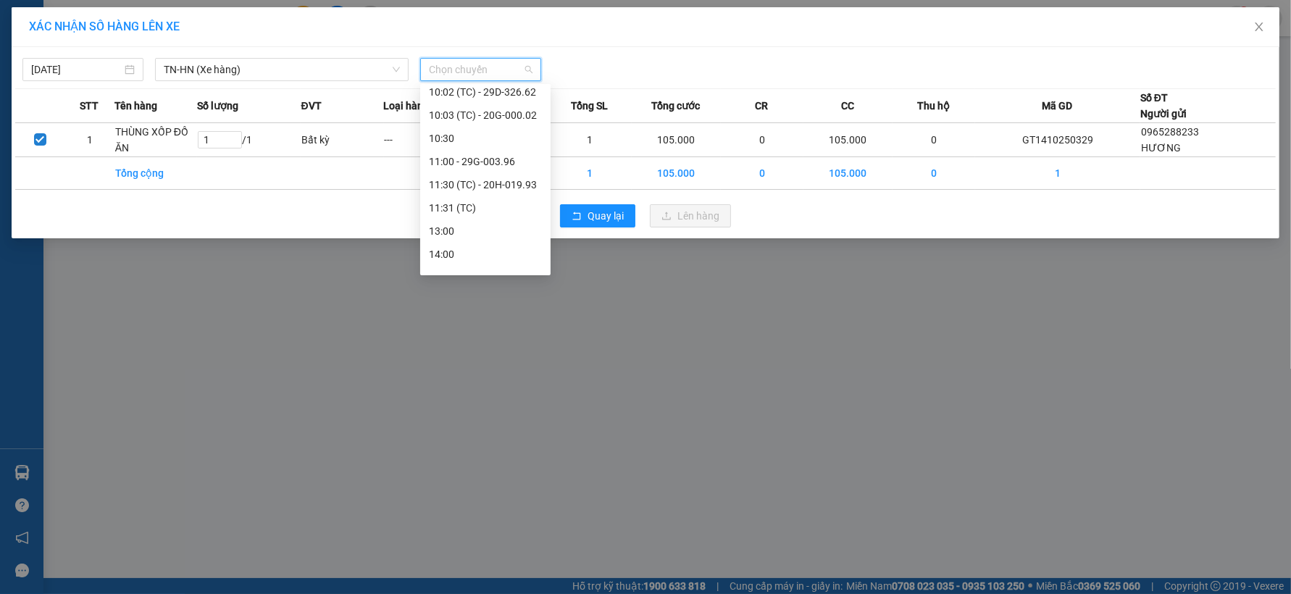
scroll to position [290, 0]
click at [500, 153] on div "11:00 - 29G-003.96" at bounding box center [485, 156] width 113 height 16
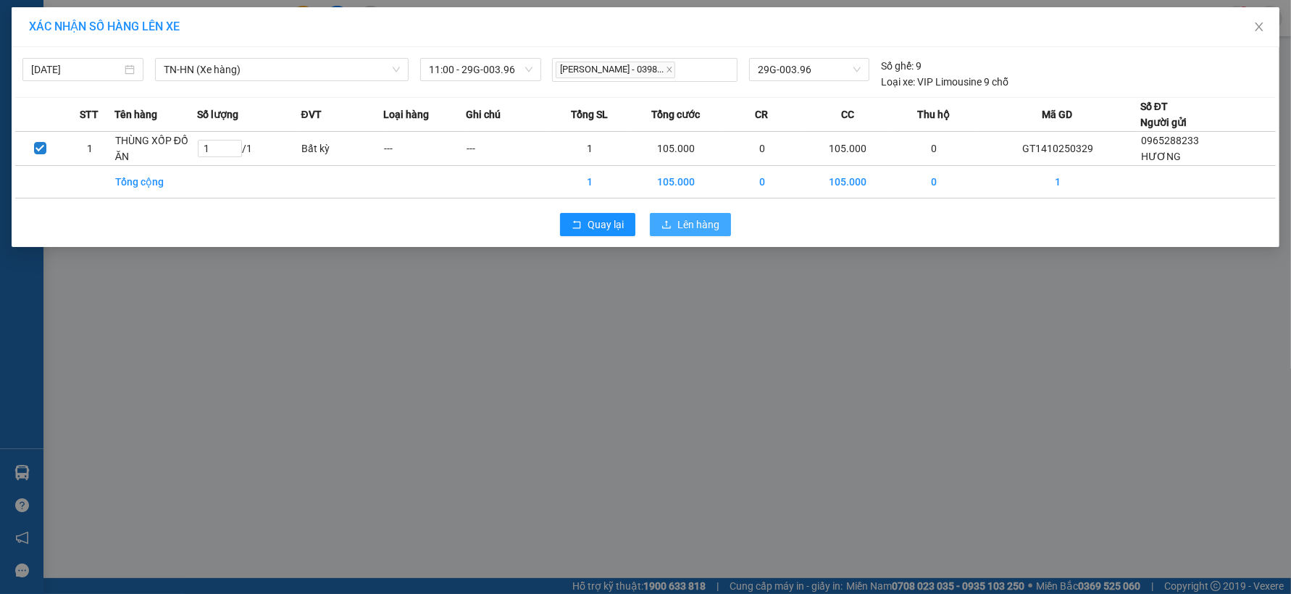
click at [687, 225] on span "Lên hàng" at bounding box center [698, 225] width 42 height 16
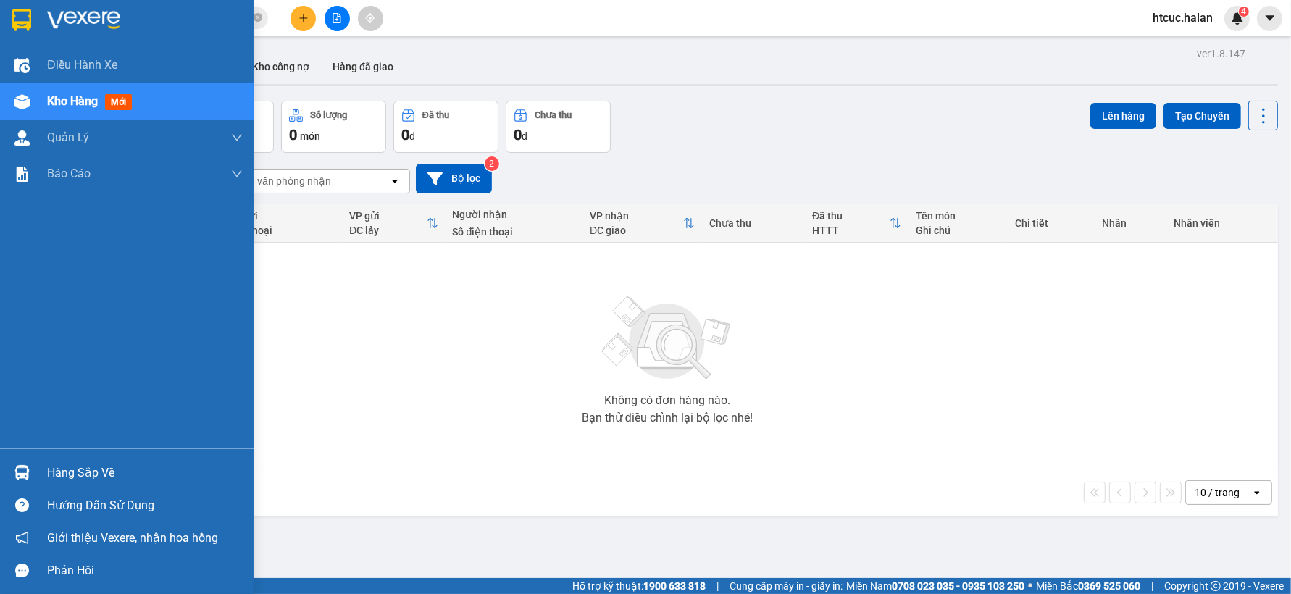
click at [32, 472] on div at bounding box center [21, 472] width 25 height 25
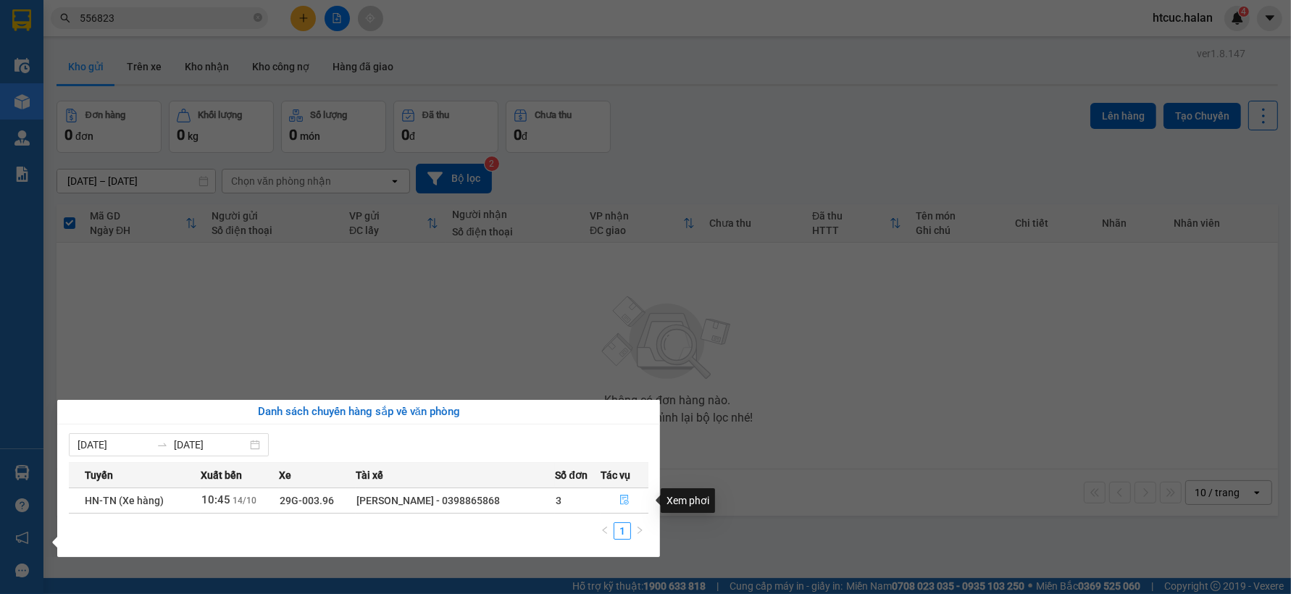
click at [621, 496] on icon "file-done" at bounding box center [624, 500] width 9 height 10
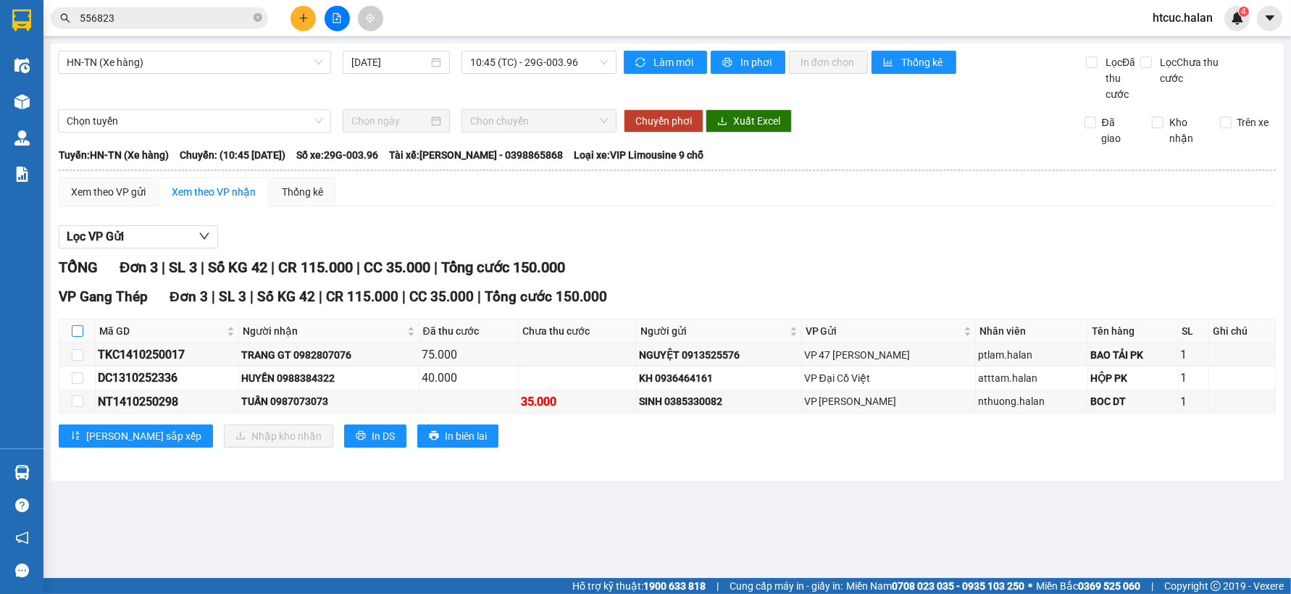
click at [77, 330] on input "checkbox" at bounding box center [78, 331] width 12 height 12
checkbox input "true"
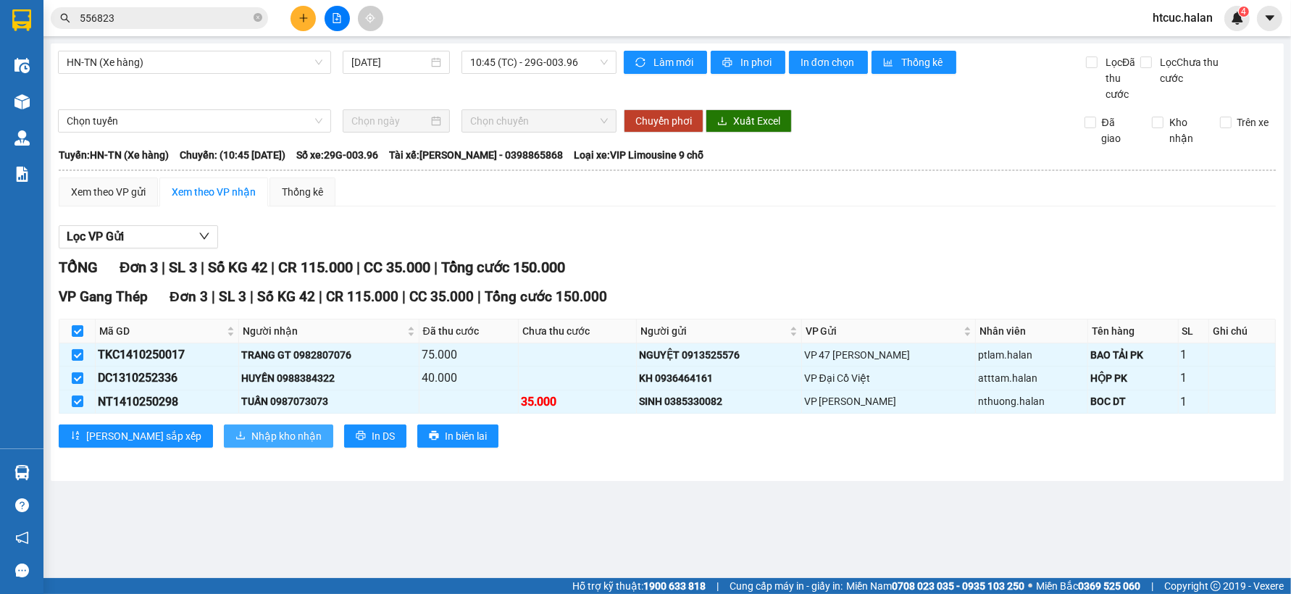
click at [251, 435] on span "Nhập kho nhận" at bounding box center [286, 436] width 70 height 16
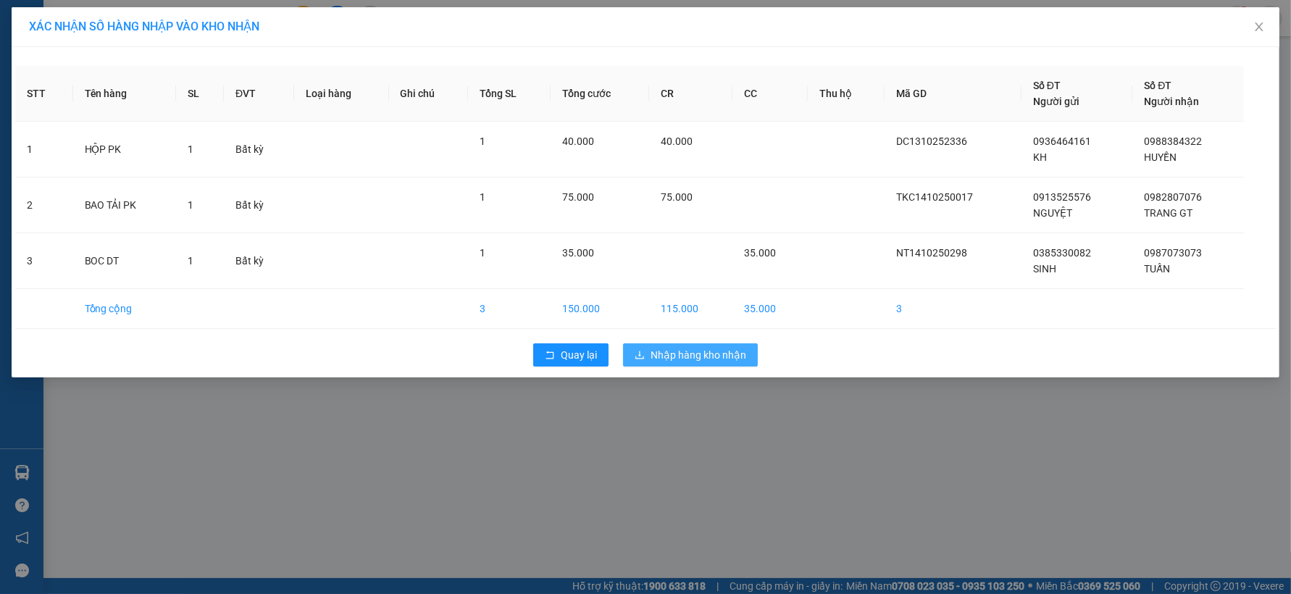
click at [697, 359] on span "Nhập hàng kho nhận" at bounding box center [698, 355] width 96 height 16
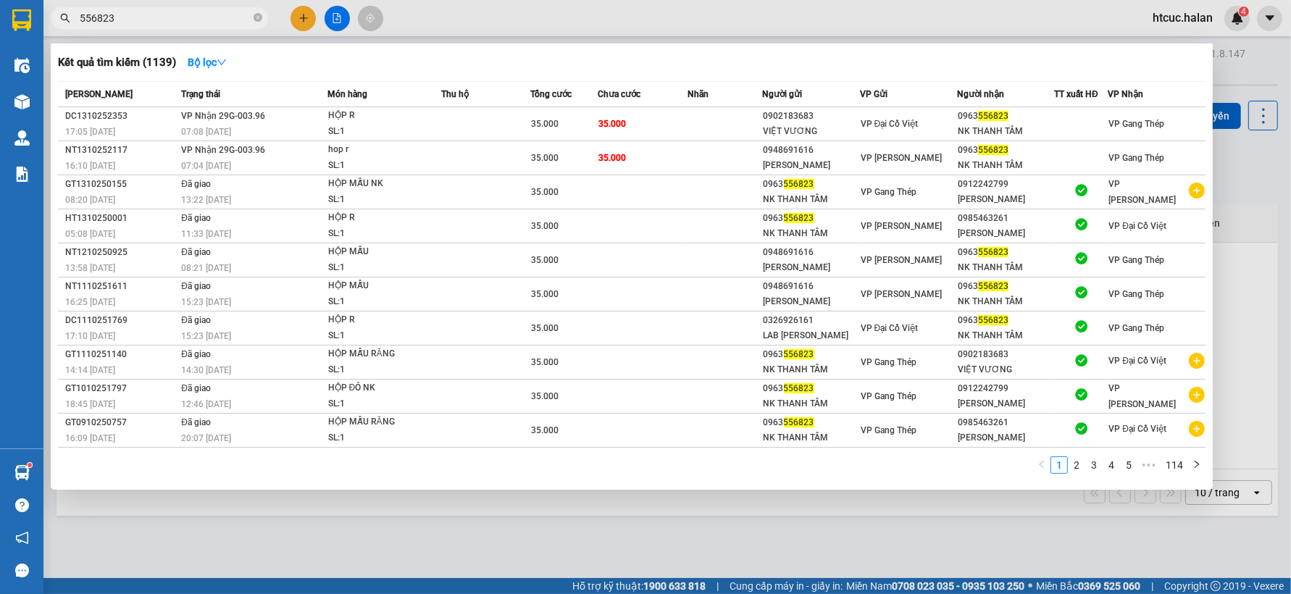
drag, startPoint x: 133, startPoint y: 22, endPoint x: 77, endPoint y: 9, distance: 58.1
click at [52, 29] on div "Kết quả tìm kiếm ( 1139 ) Bộ lọc Mã ĐH Trạng thái Món hàng Thu hộ Tổng cước Chư…" at bounding box center [141, 18] width 282 height 25
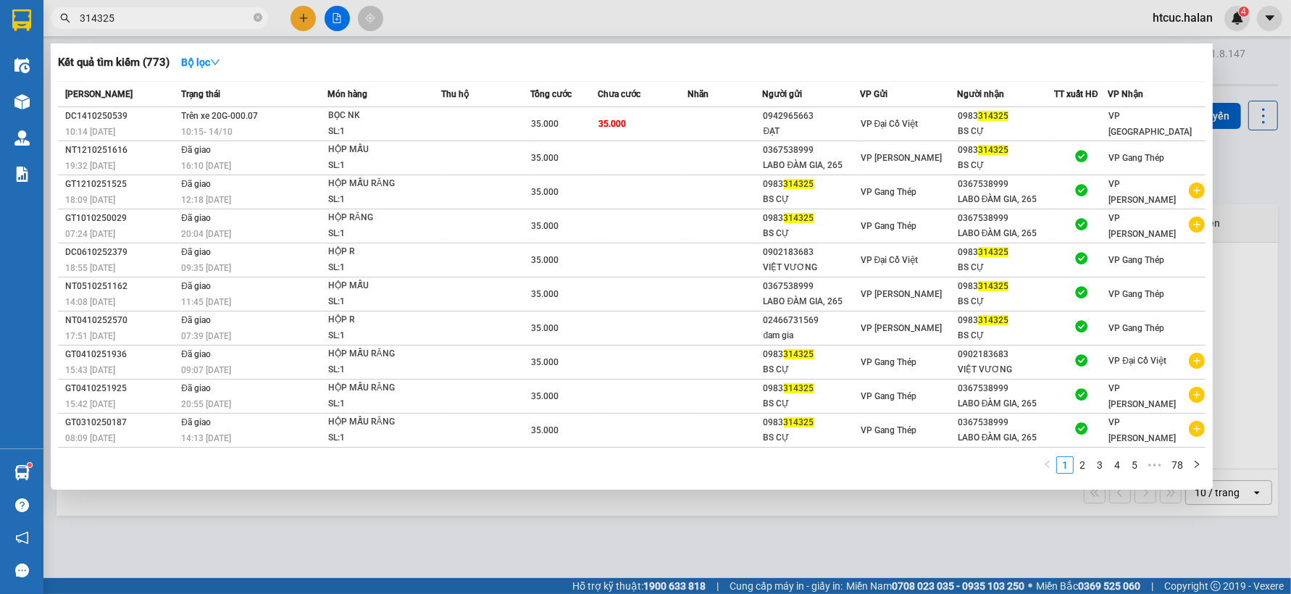
type input "314325"
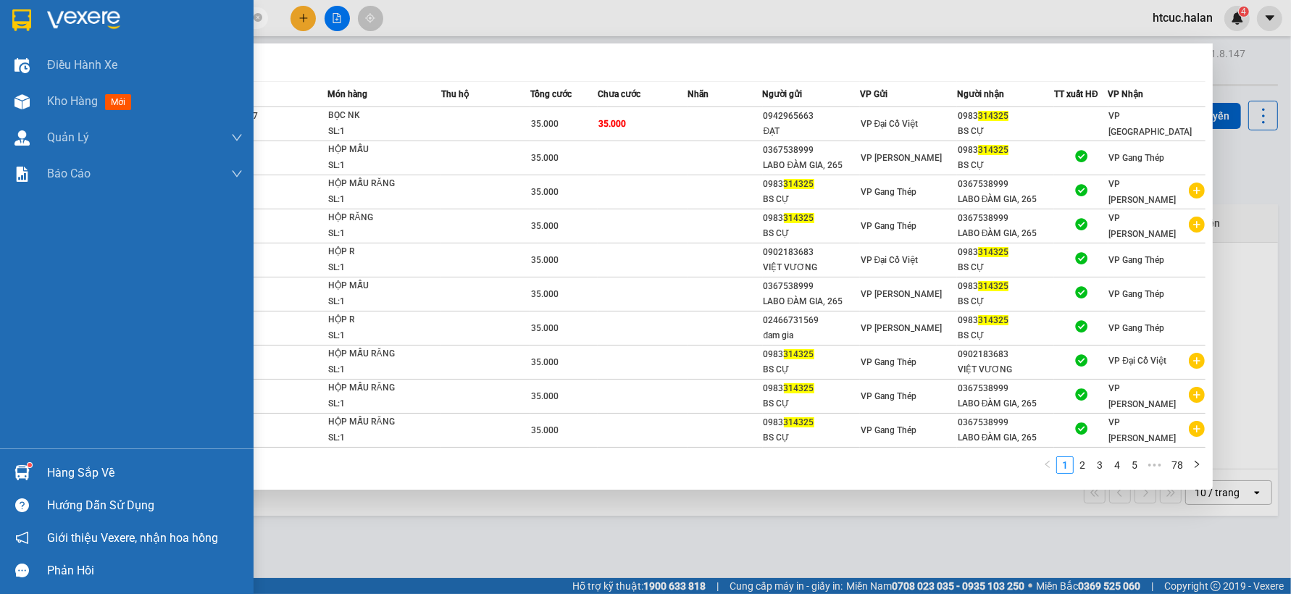
click at [73, 472] on div "Hàng sắp về" at bounding box center [145, 473] width 196 height 22
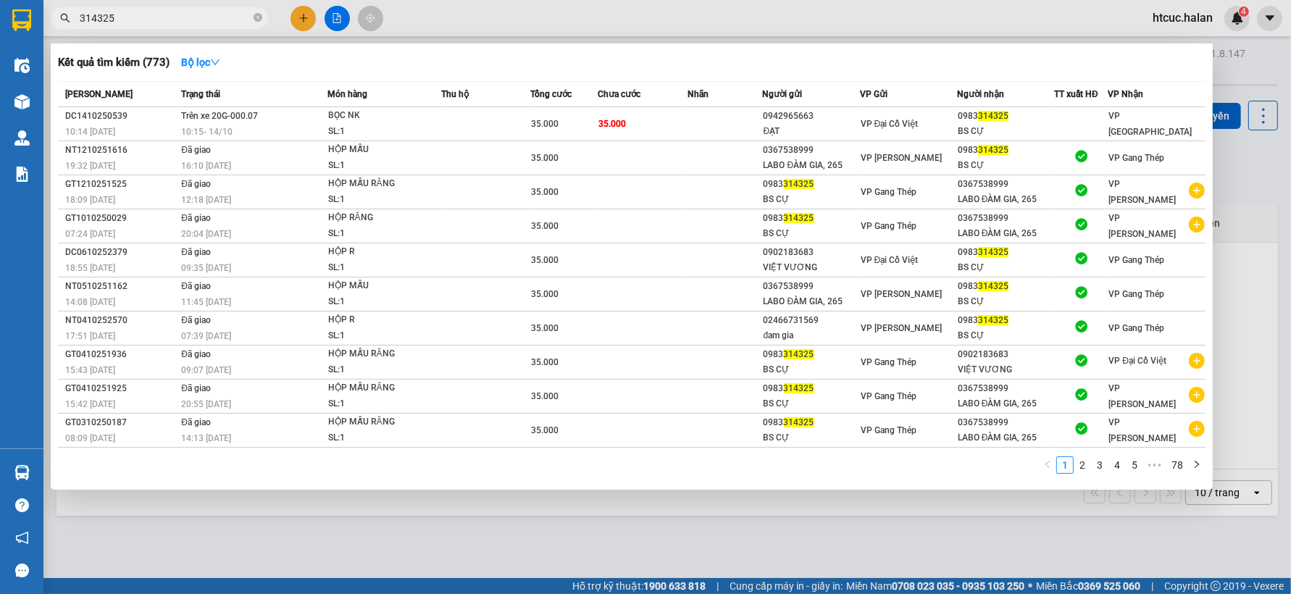
click at [797, 536] on section "Kết quả tìm kiếm ( 773 ) Bộ lọc Mã ĐH Trạng thái Món hàng Thu hộ Tổng cước Chưa…" at bounding box center [645, 297] width 1291 height 594
